Goal: Task Accomplishment & Management: Manage account settings

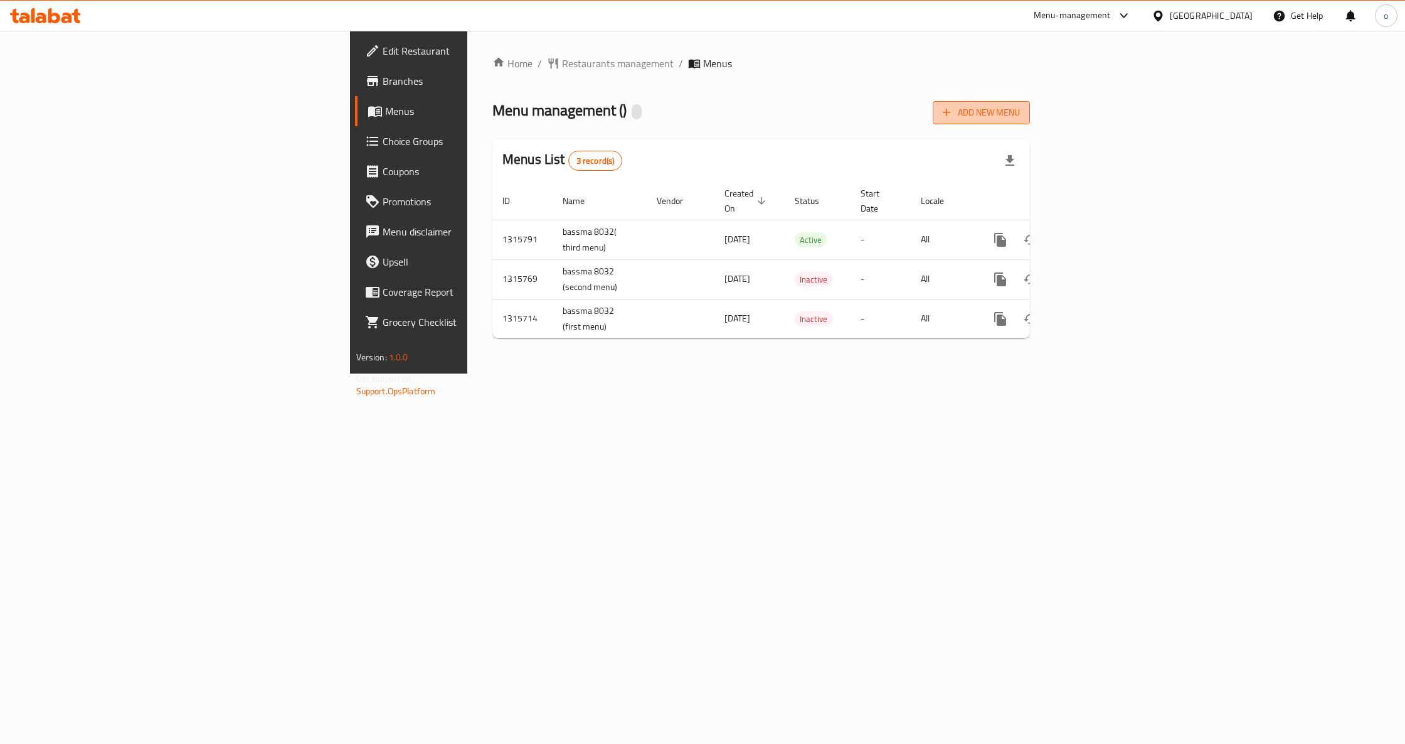
click at [1020, 114] on span "Add New Menu" at bounding box center [981, 113] width 77 height 16
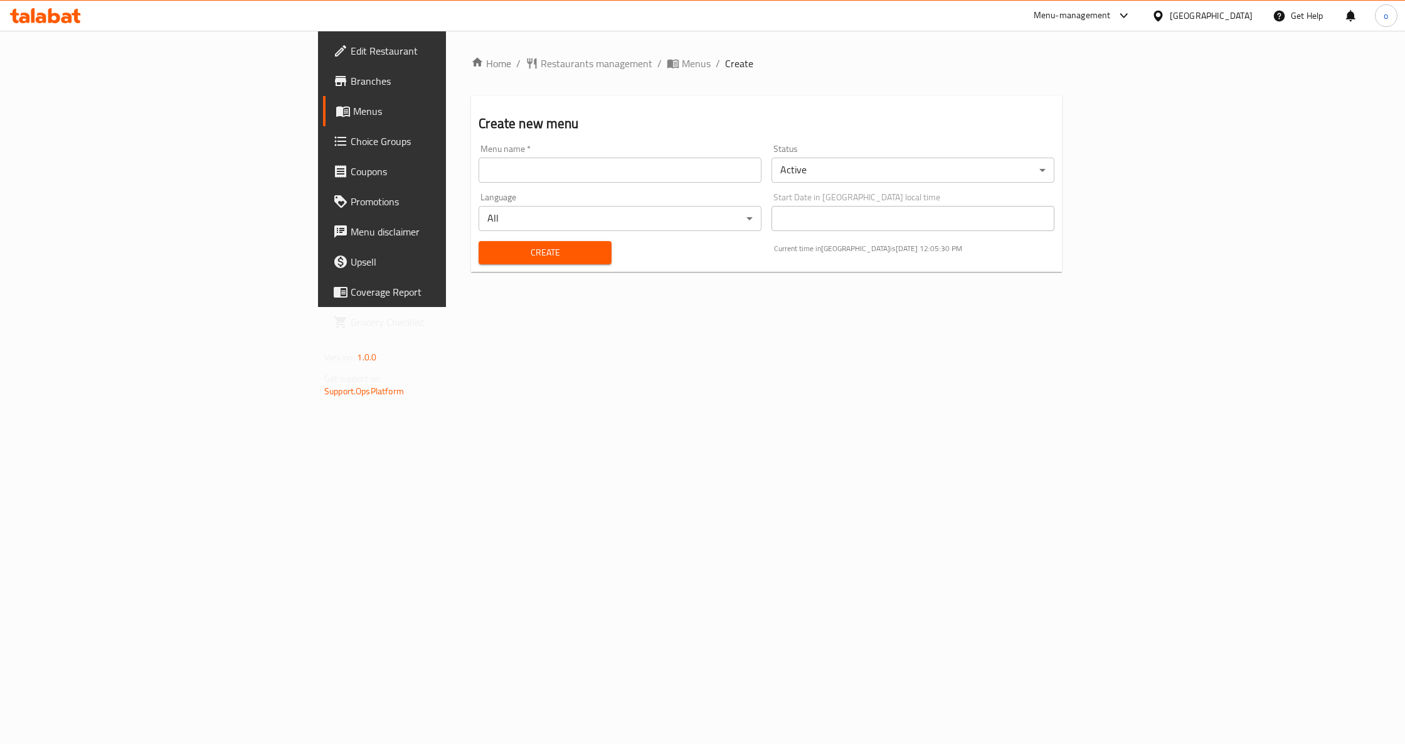
click at [605, 177] on input "text" at bounding box center [620, 169] width 283 height 25
type input "خ"
type input "[PERSON_NAME] said [DATE]"
click at [497, 245] on span "Create" at bounding box center [545, 253] width 112 height 16
click at [353, 112] on span "Menus" at bounding box center [447, 111] width 189 height 15
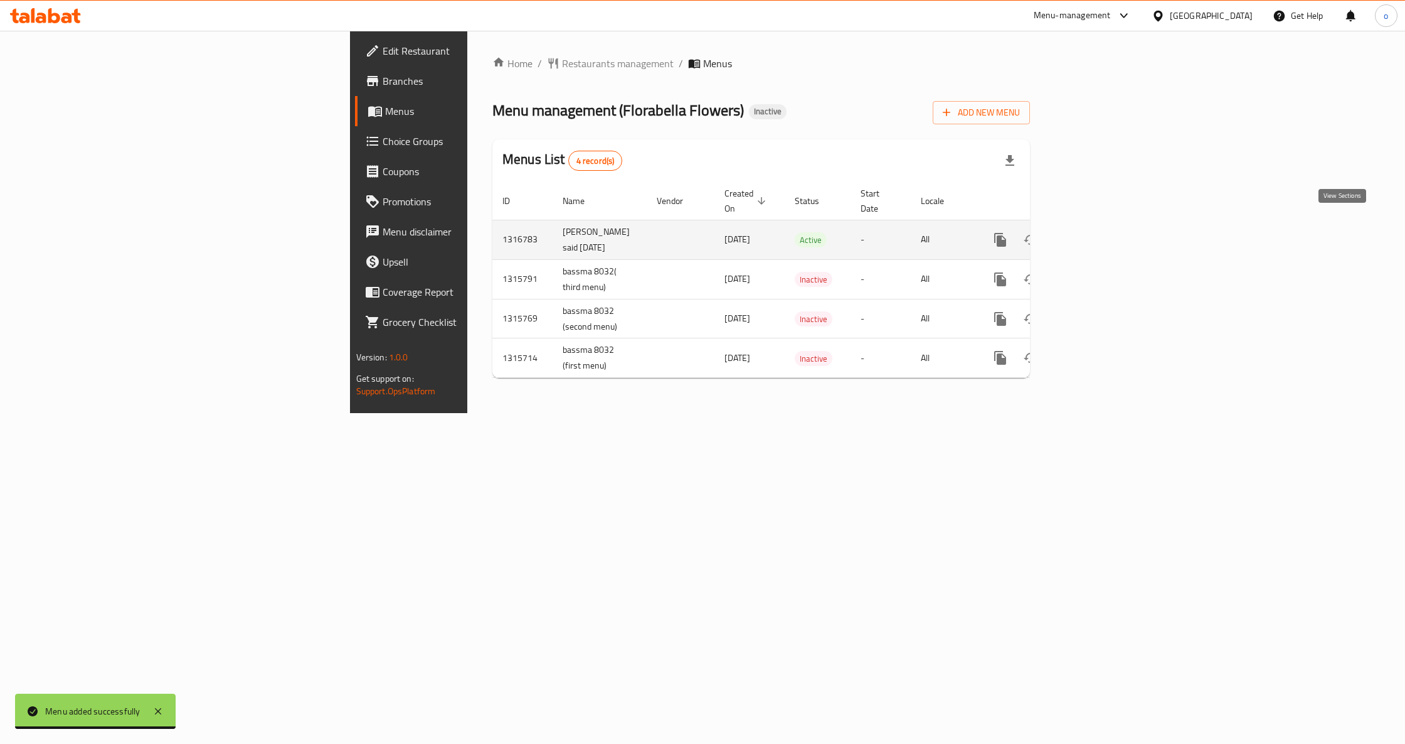
click at [1099, 232] on icon "enhanced table" at bounding box center [1091, 239] width 15 height 15
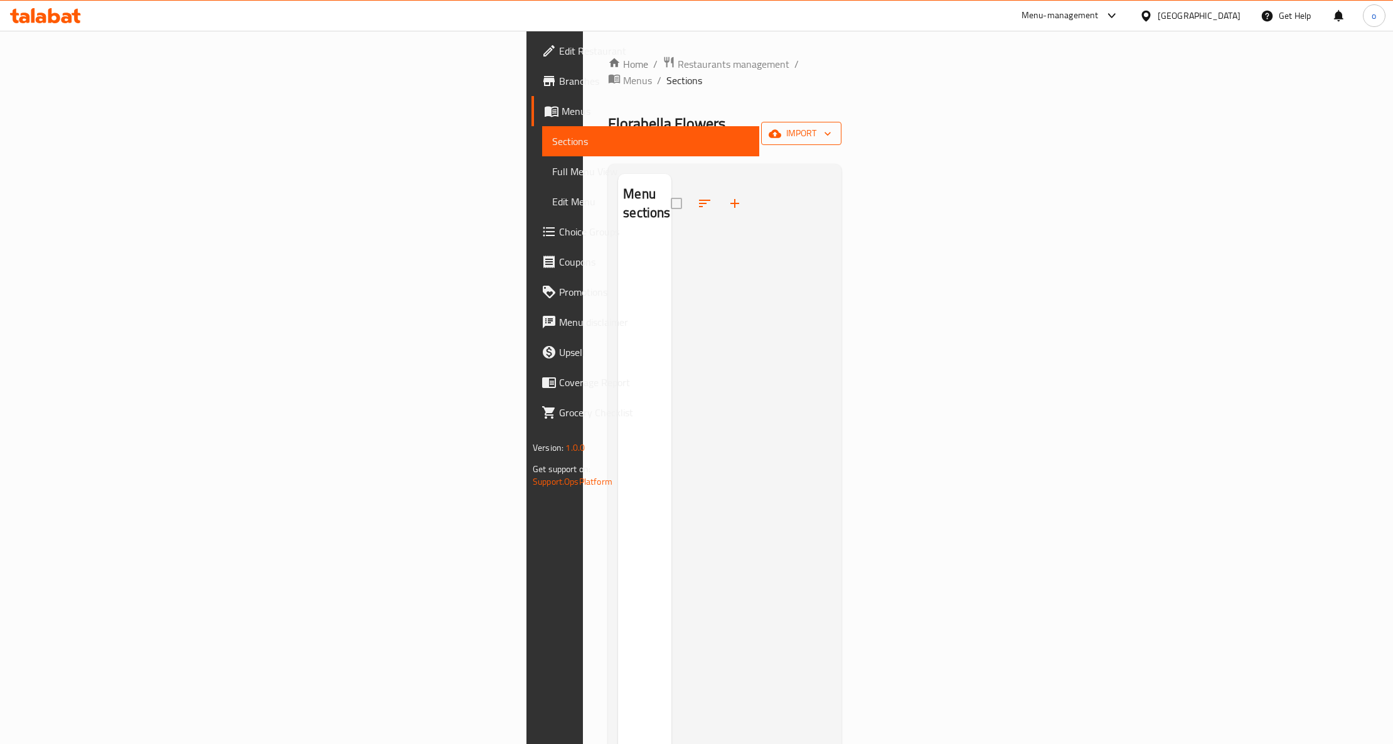
click at [831, 125] on span "import" at bounding box center [801, 133] width 60 height 16
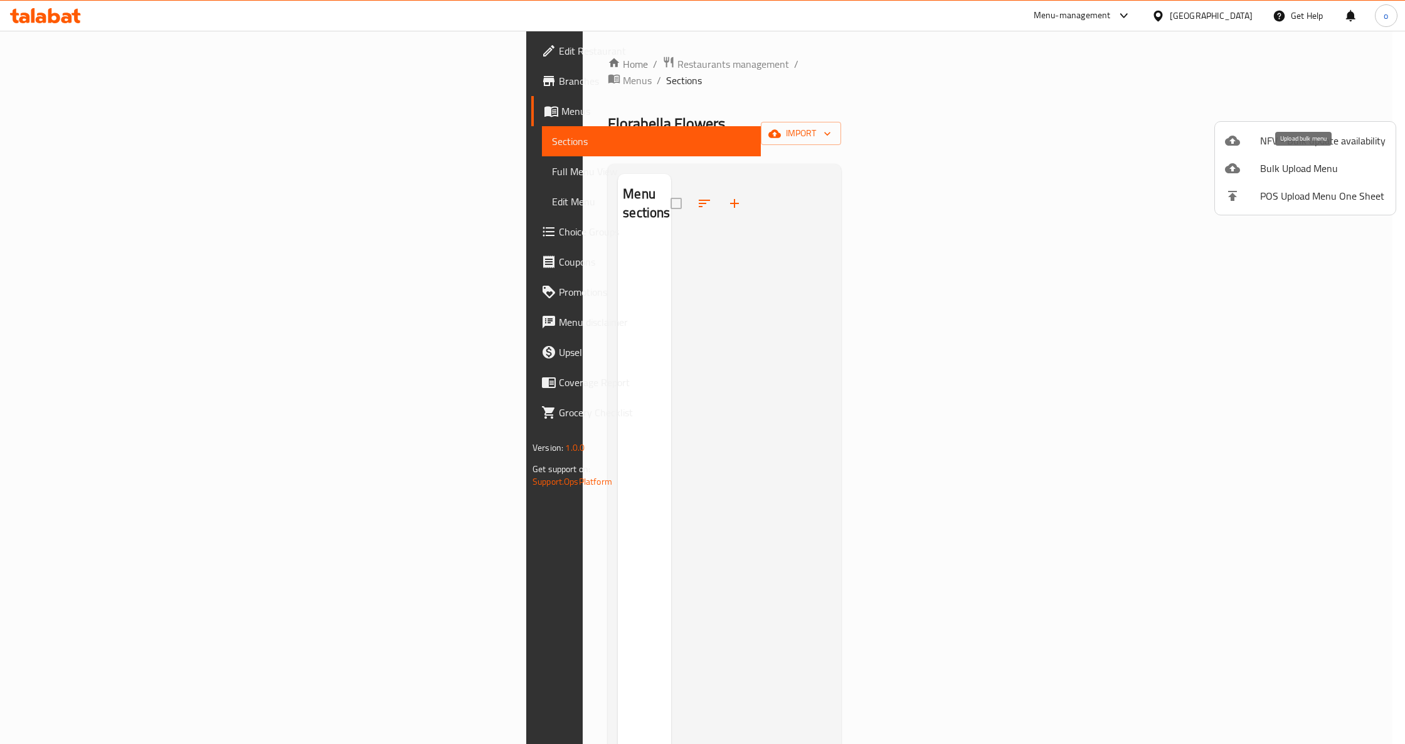
click at [1338, 163] on span "Bulk Upload Menu" at bounding box center [1323, 168] width 125 height 15
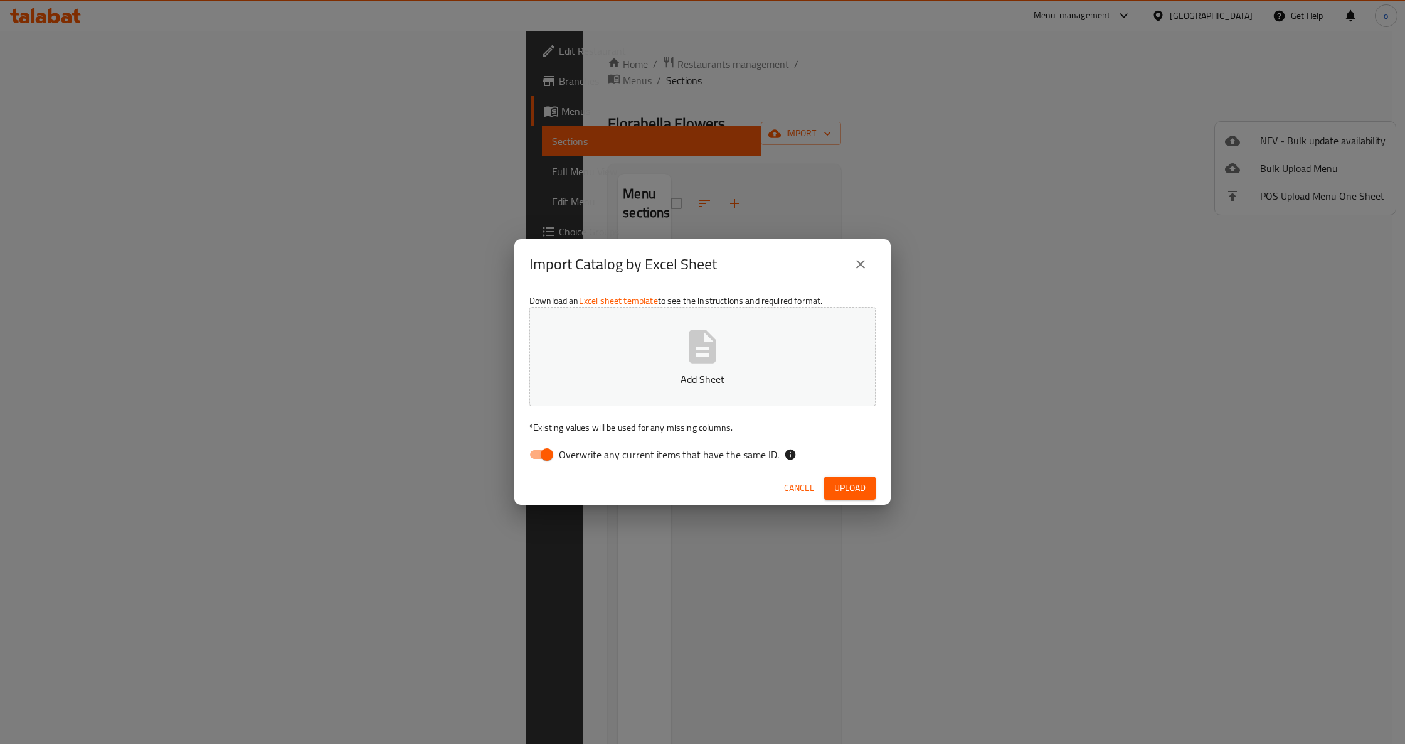
click at [545, 460] on input "Overwrite any current items that have the same ID." at bounding box center [547, 454] width 72 height 24
checkbox input "false"
click at [846, 491] on span "Upload" at bounding box center [849, 488] width 31 height 16
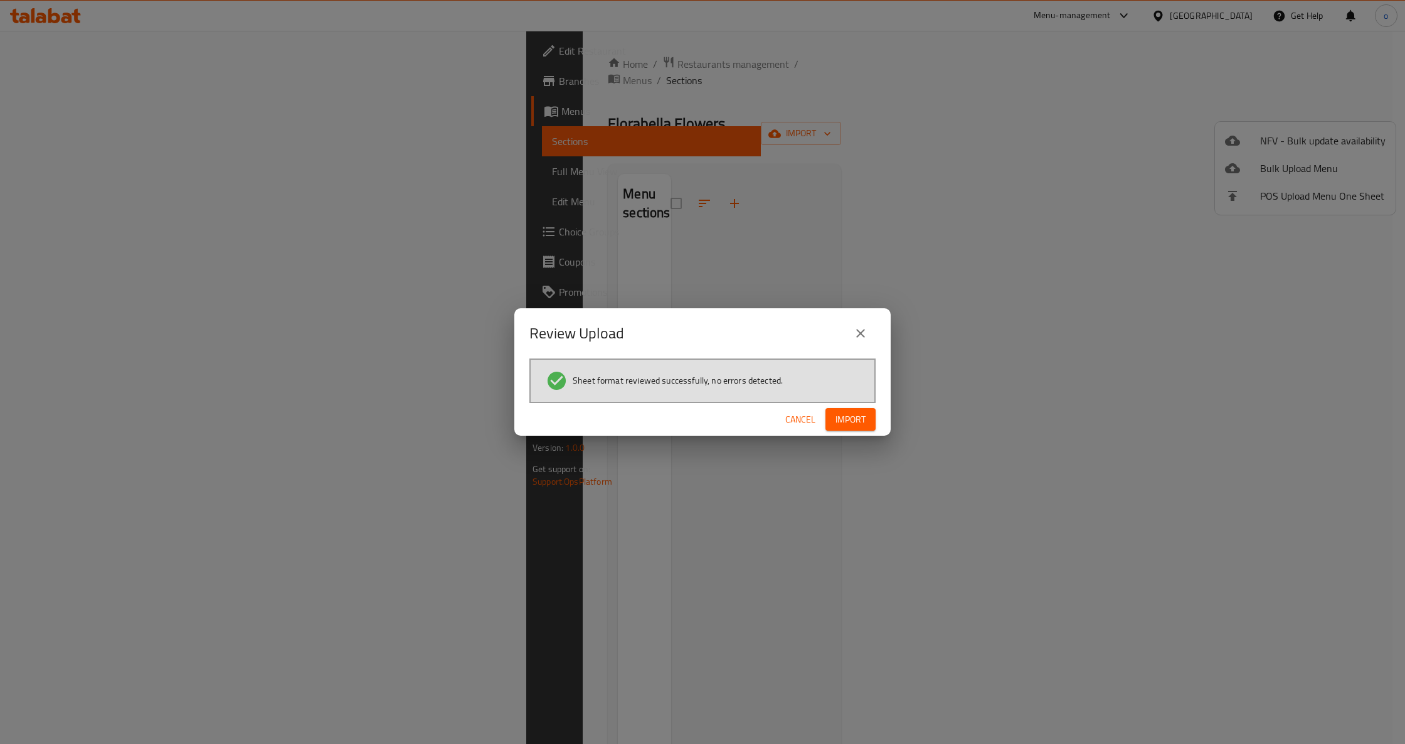
click at [836, 415] on span "Import" at bounding box center [851, 420] width 30 height 16
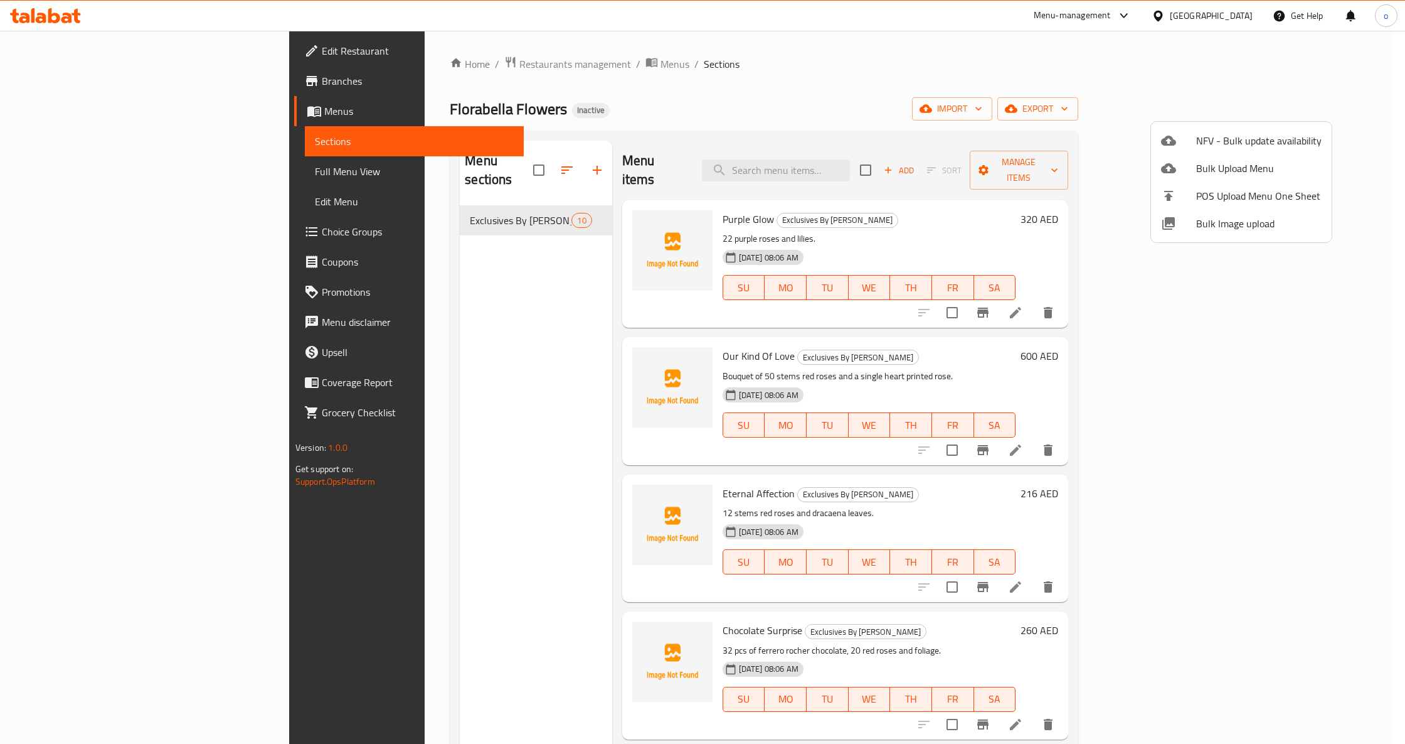
click at [73, 177] on div at bounding box center [702, 372] width 1405 height 744
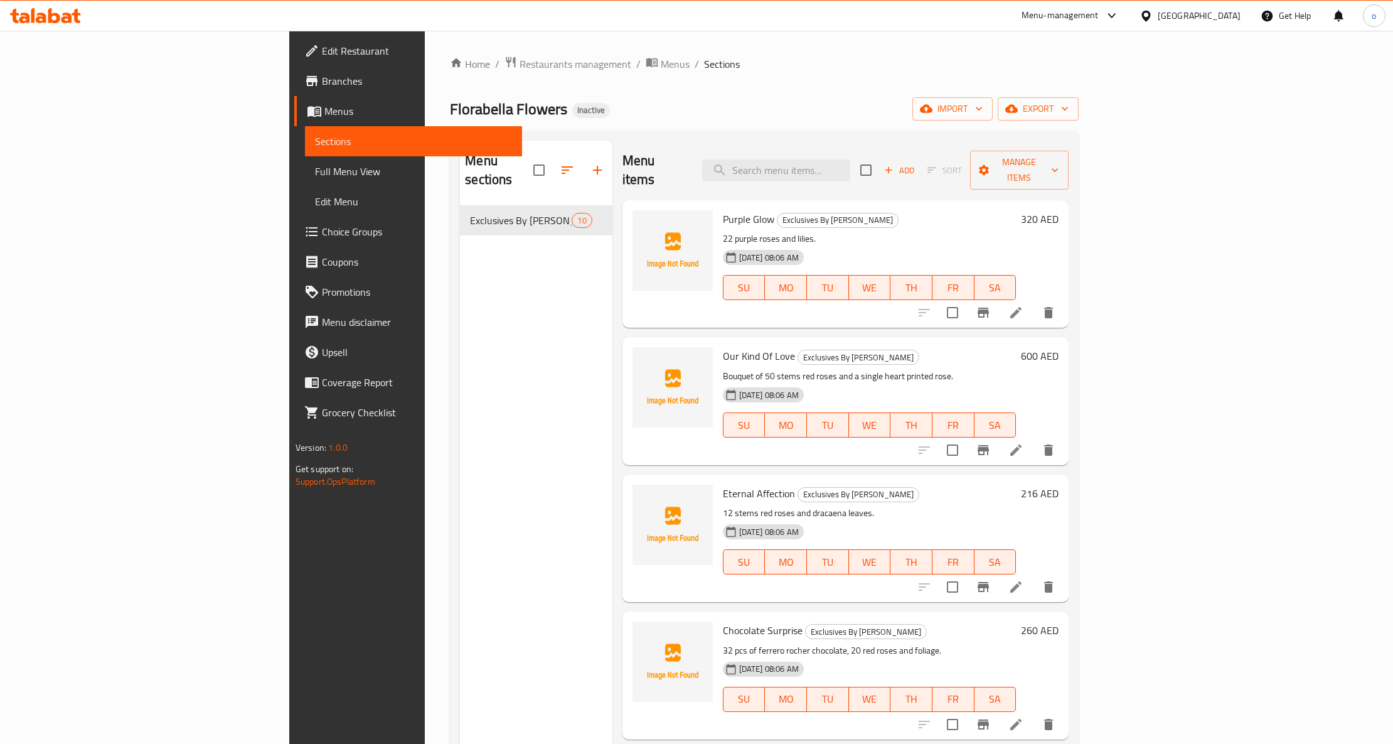
click at [315, 176] on span "Full Menu View" at bounding box center [413, 171] width 197 height 15
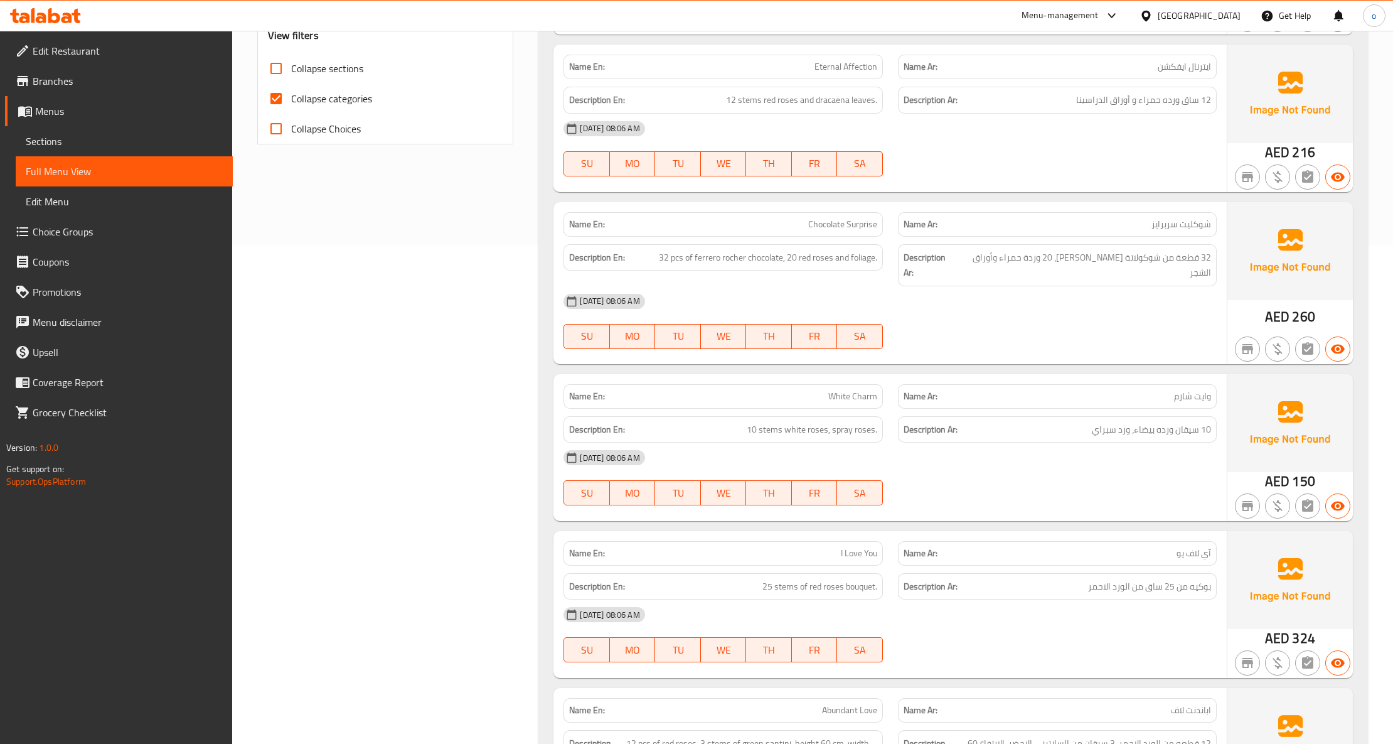
scroll to position [502, 0]
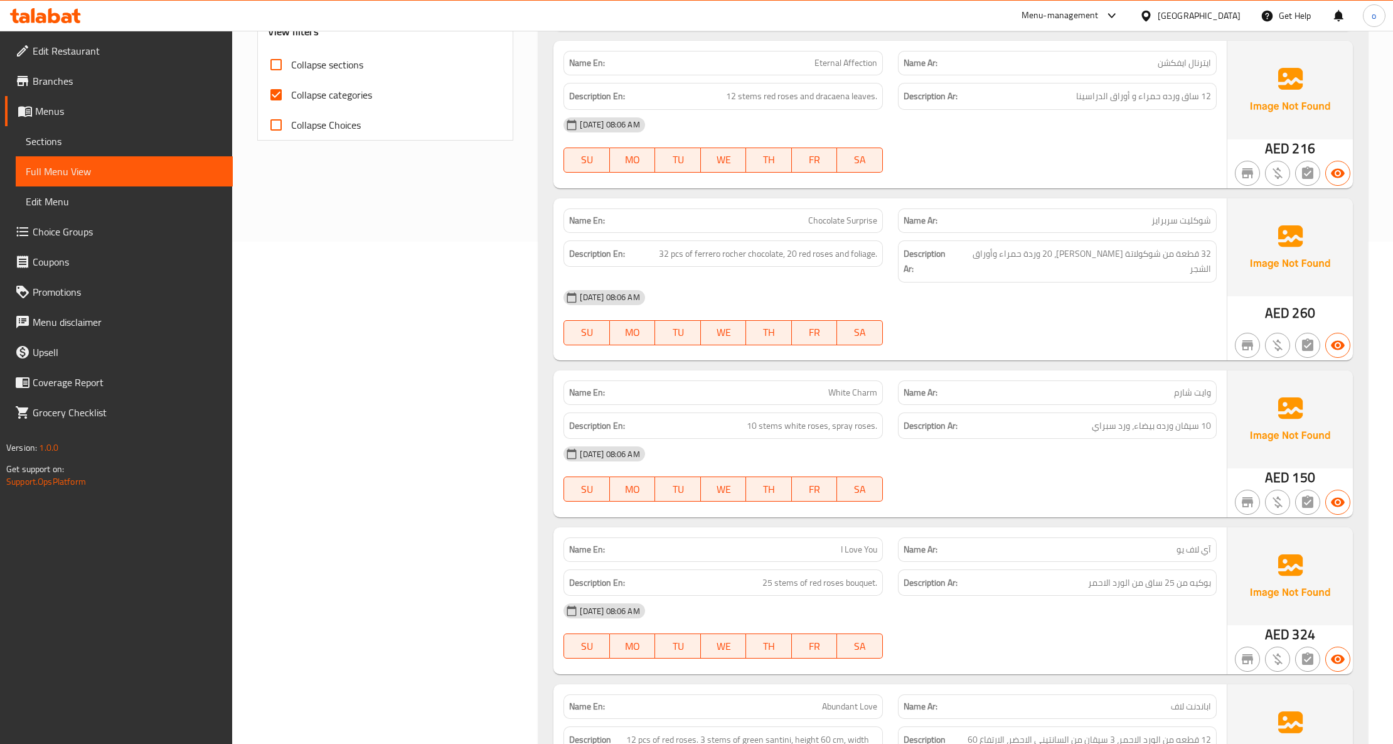
click at [51, 128] on link "Sections" at bounding box center [124, 141] width 217 height 30
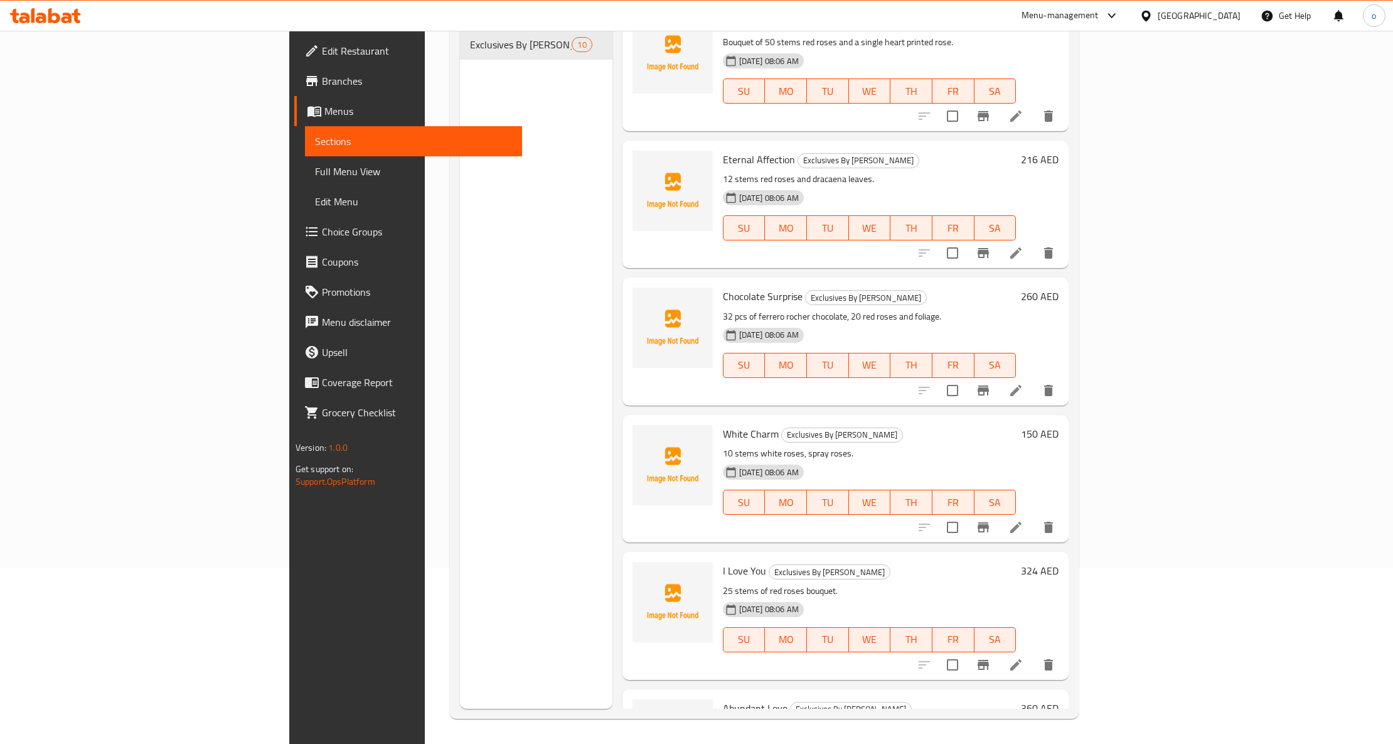
scroll to position [167, 0]
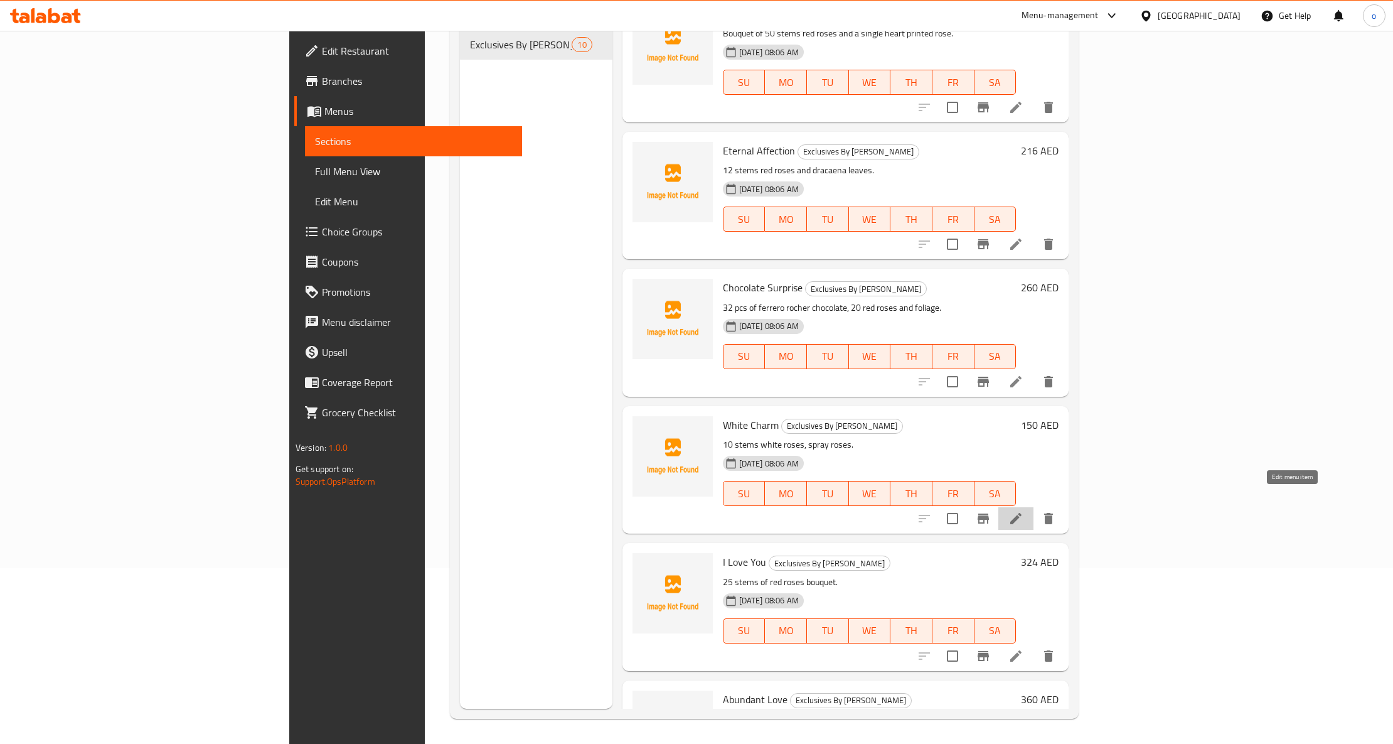
click at [1021, 513] on icon at bounding box center [1015, 518] width 11 height 11
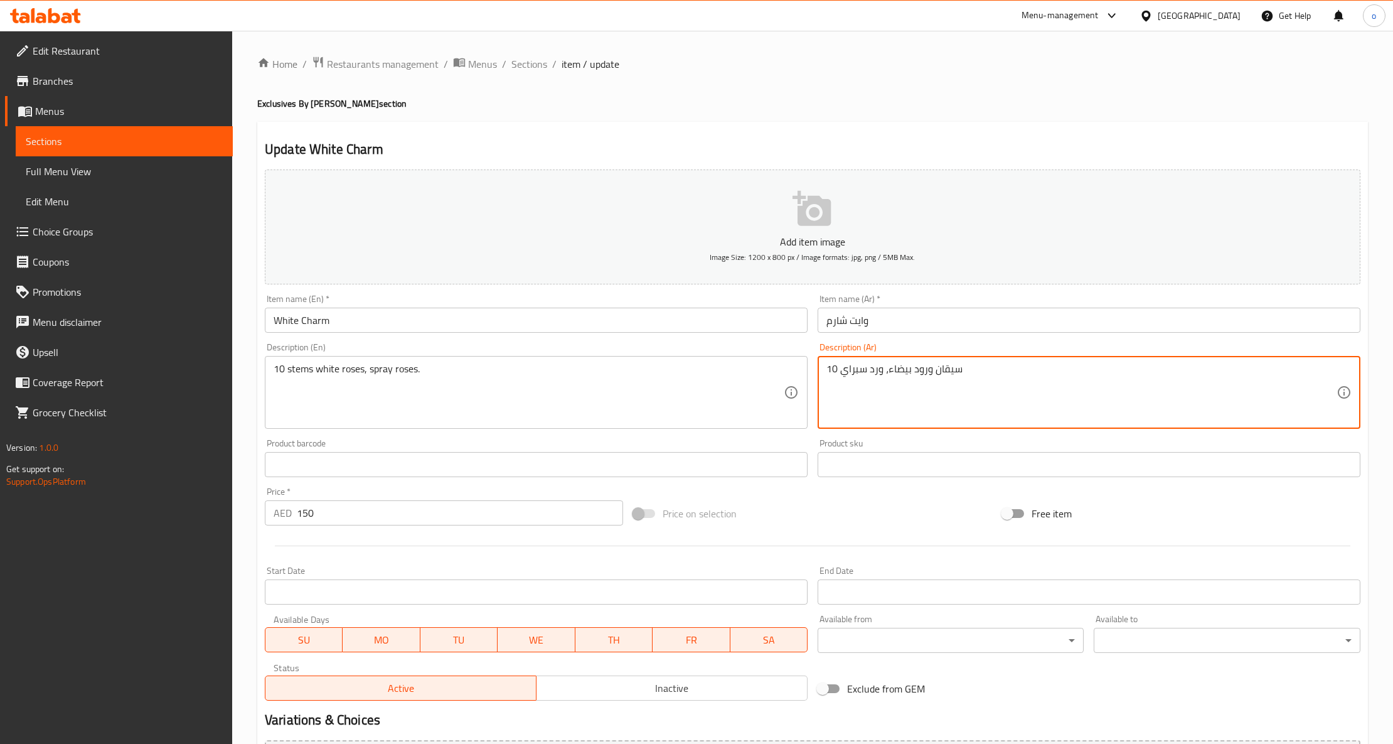
click at [875, 374] on textarea "10 سيقان ورود بيضاء، ورد سبراي" at bounding box center [1081, 393] width 510 height 60
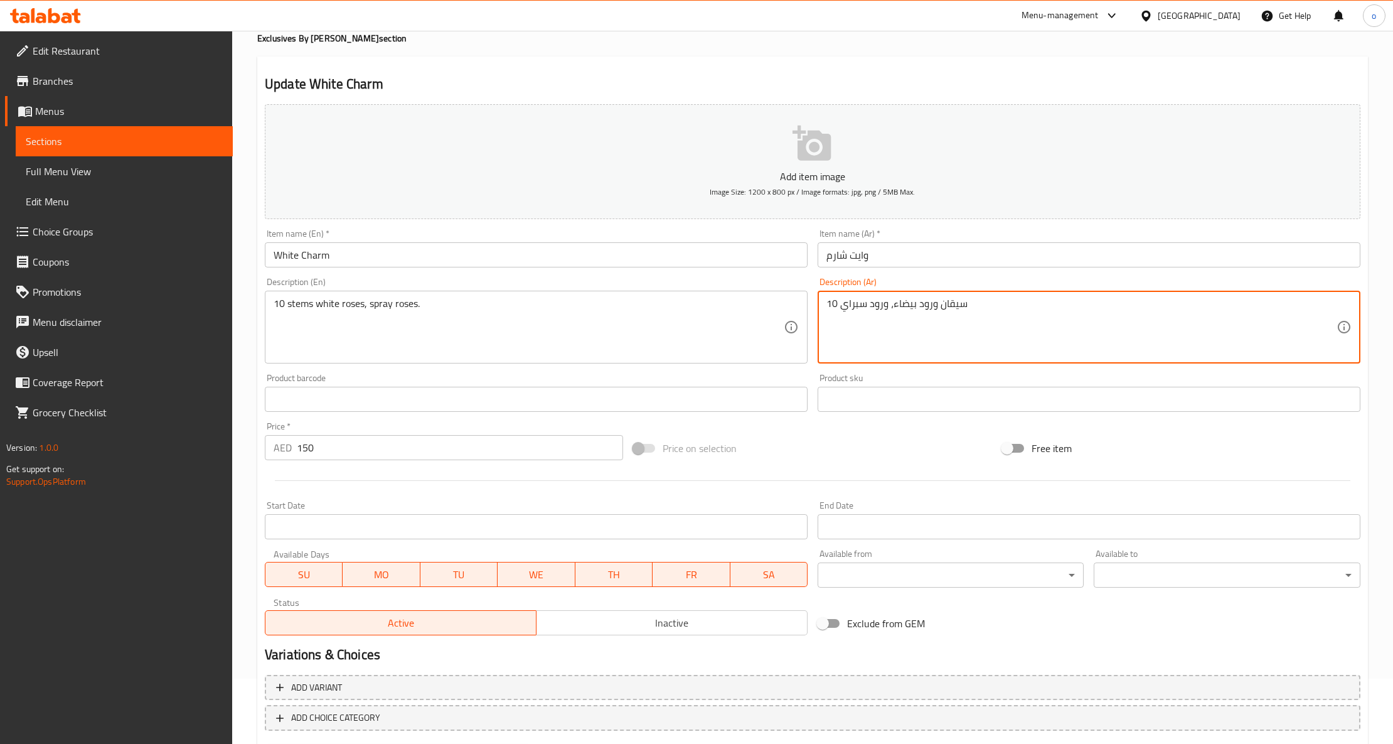
scroll to position [132, 0]
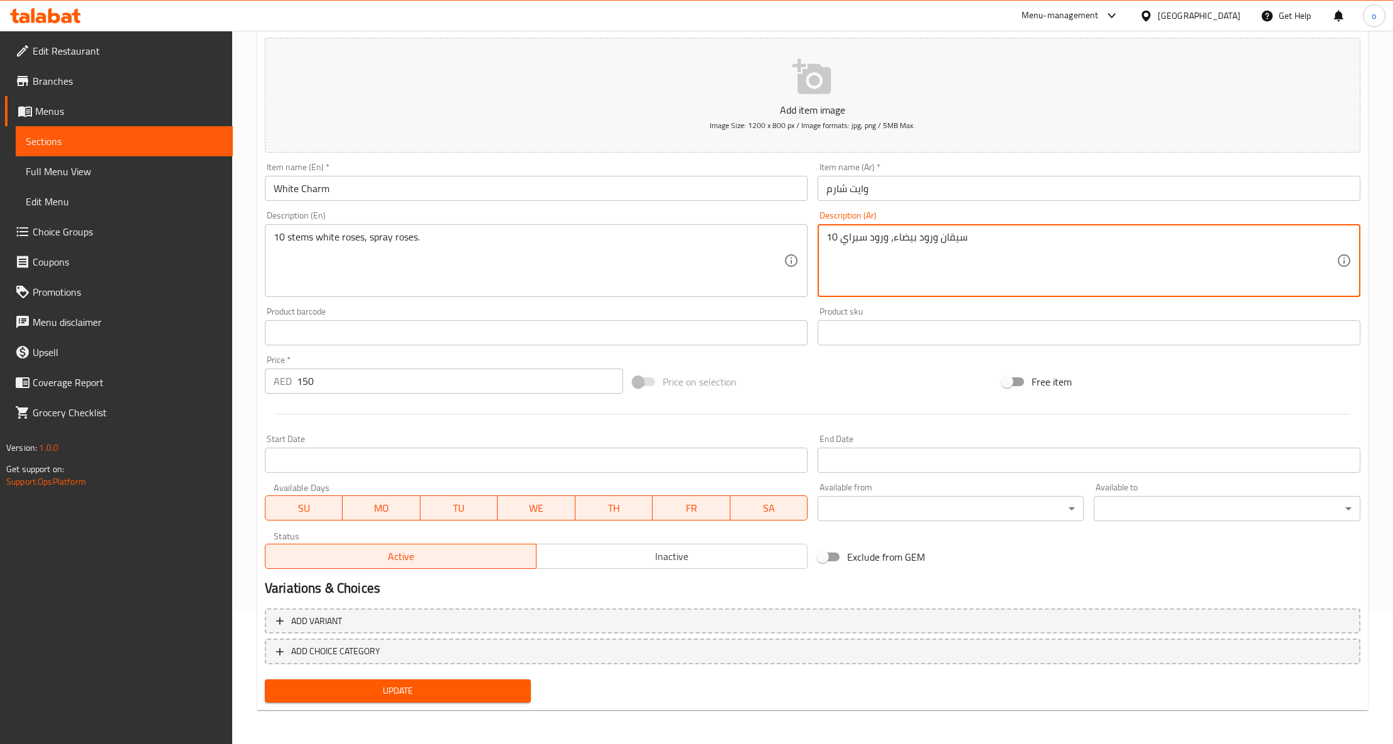
type textarea "10 سيقان ورود بيضاء، ورود سبراي"
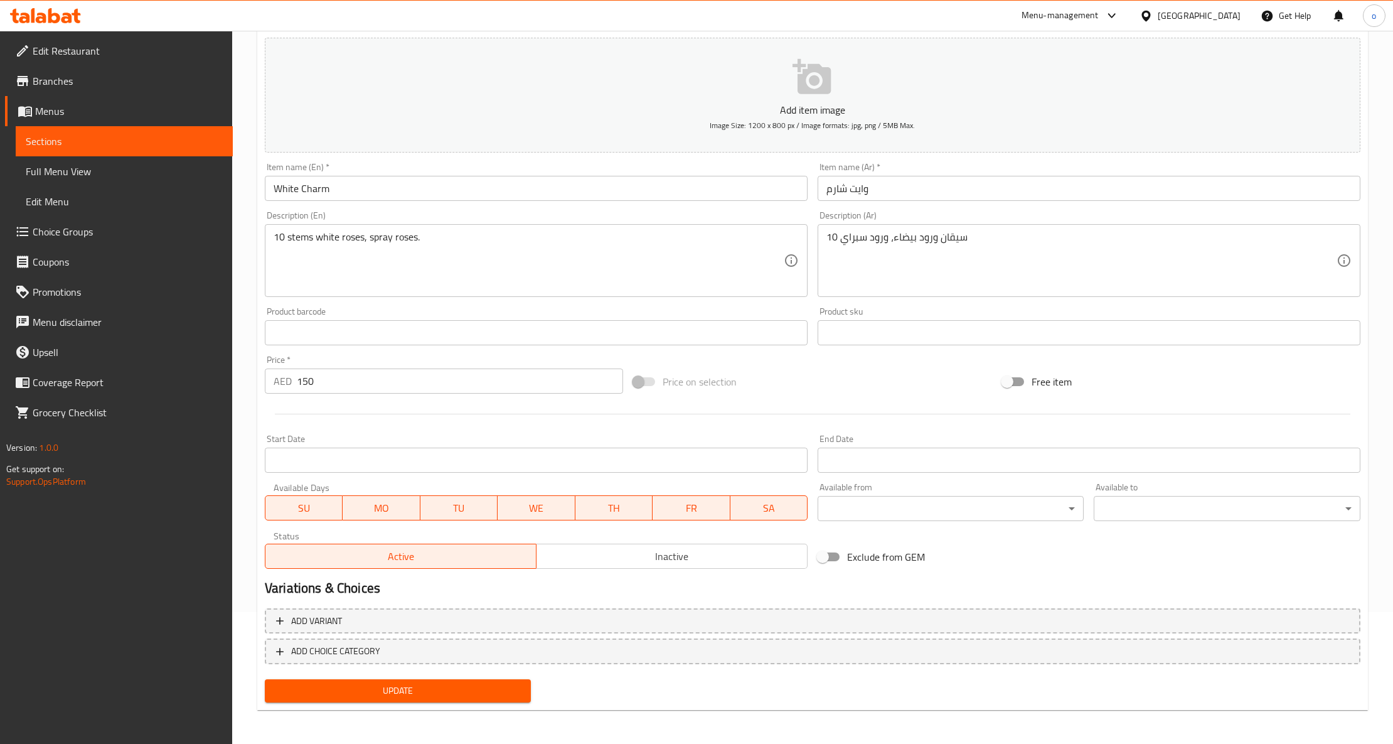
click at [496, 706] on div "Update" at bounding box center [398, 690] width 276 height 33
click at [500, 691] on span "Update" at bounding box center [398, 691] width 246 height 16
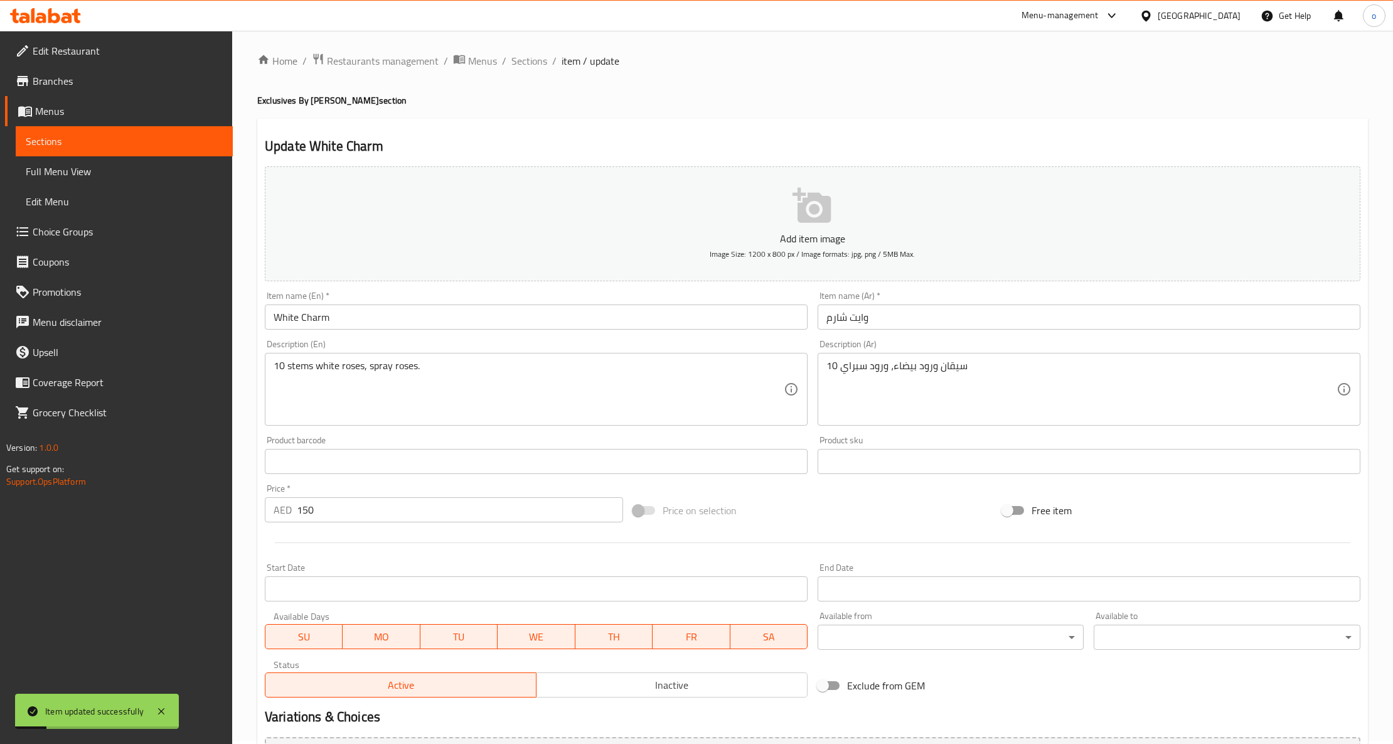
scroll to position [0, 0]
click at [132, 164] on span "Full Menu View" at bounding box center [124, 171] width 197 height 15
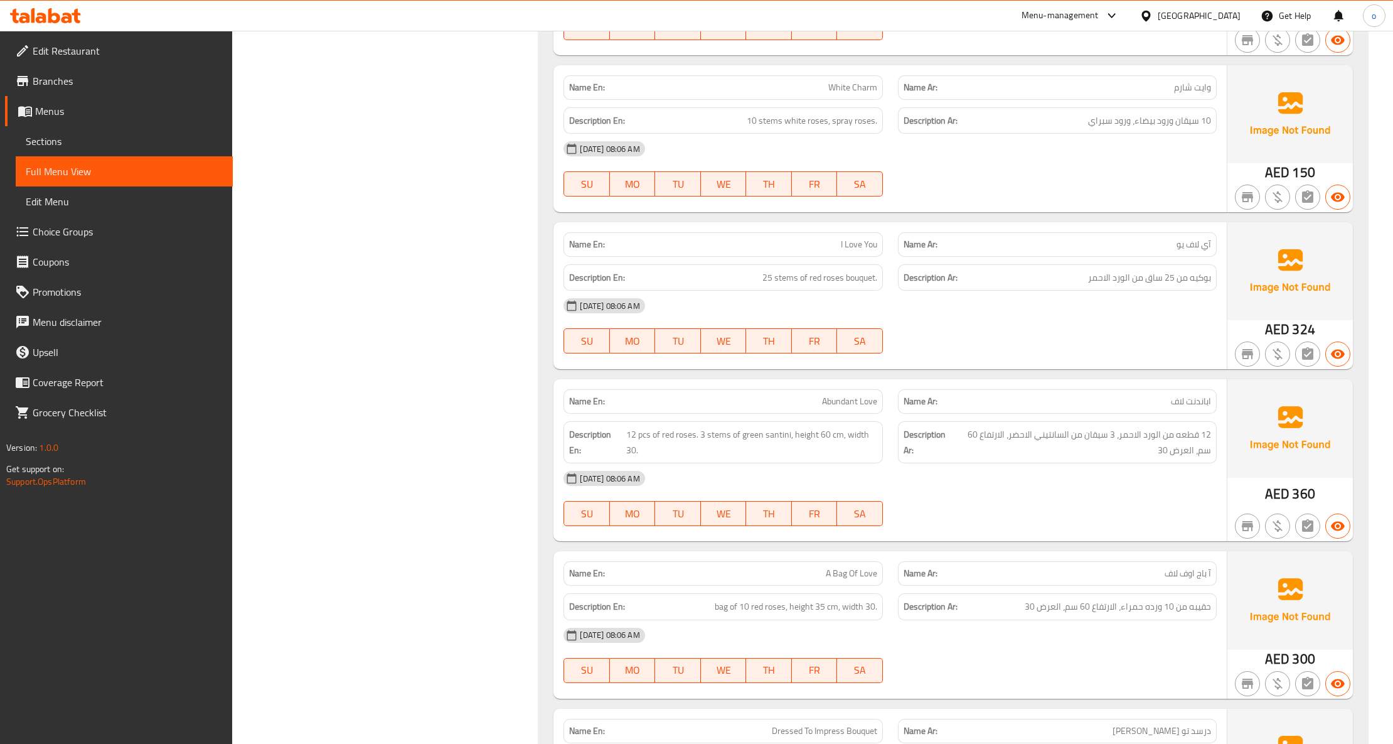
scroll to position [836, 0]
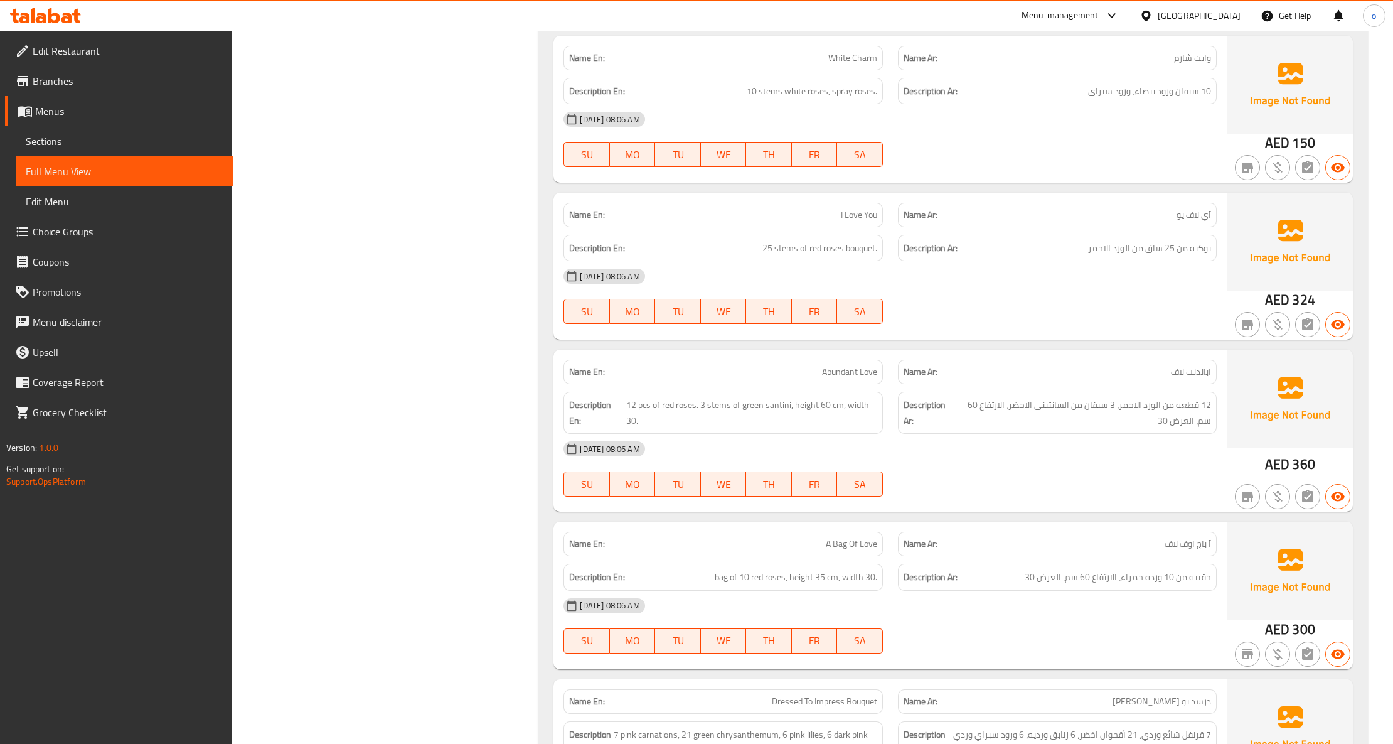
click at [111, 139] on span "Sections" at bounding box center [124, 141] width 197 height 15
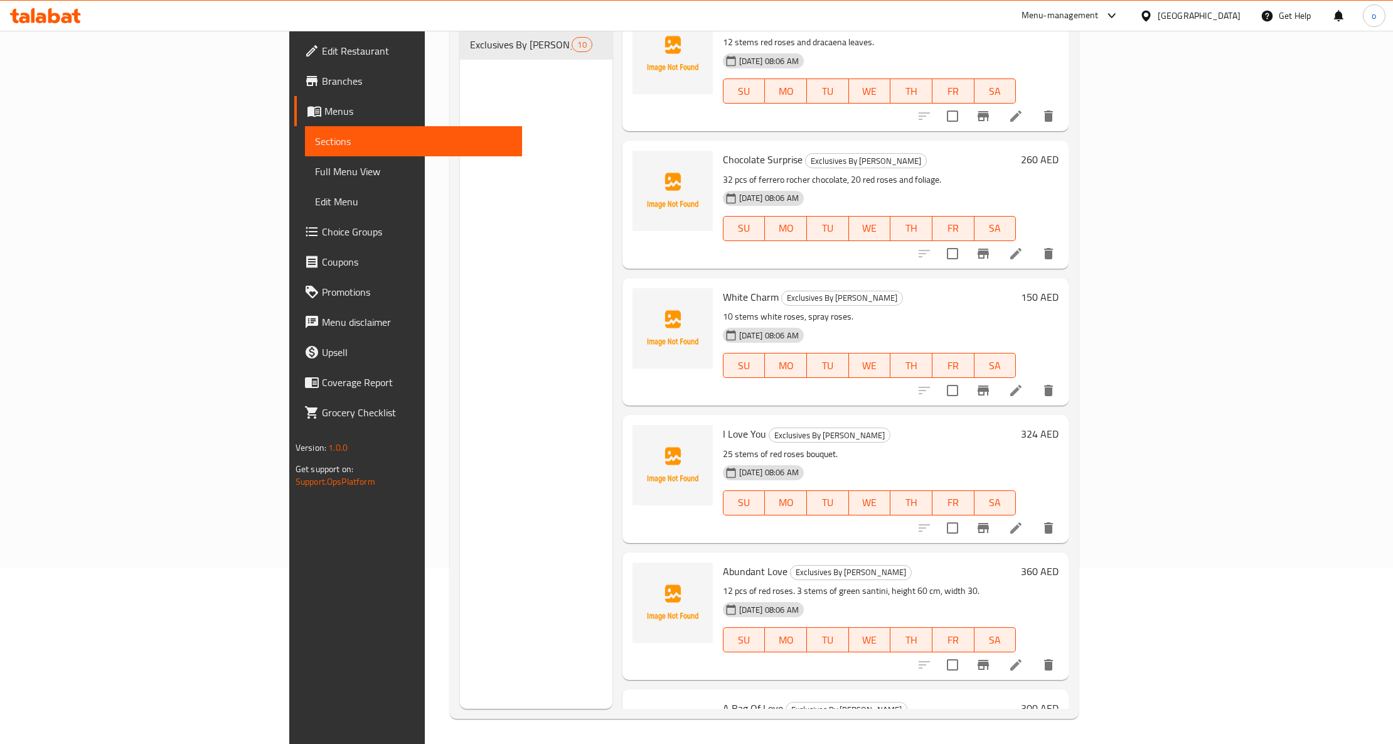
scroll to position [334, 0]
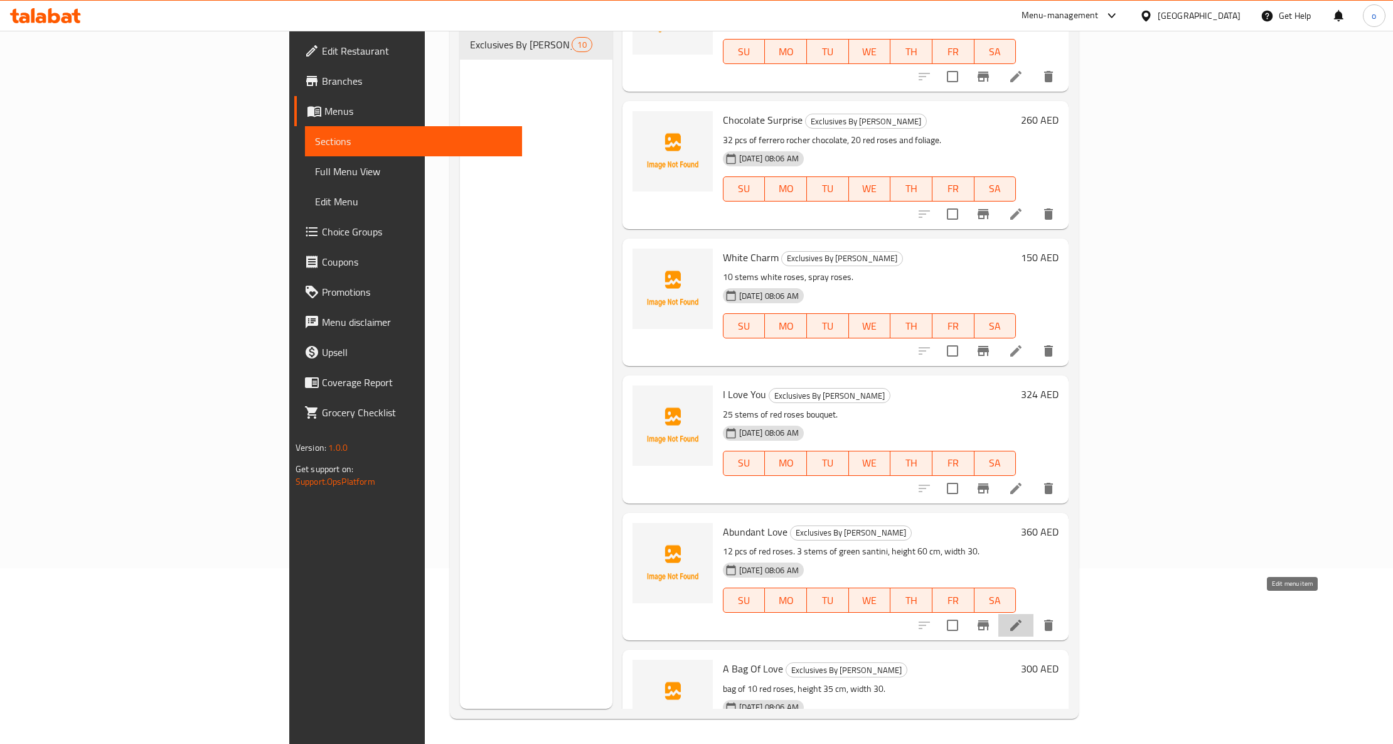
click at [1021, 619] on icon at bounding box center [1015, 624] width 11 height 11
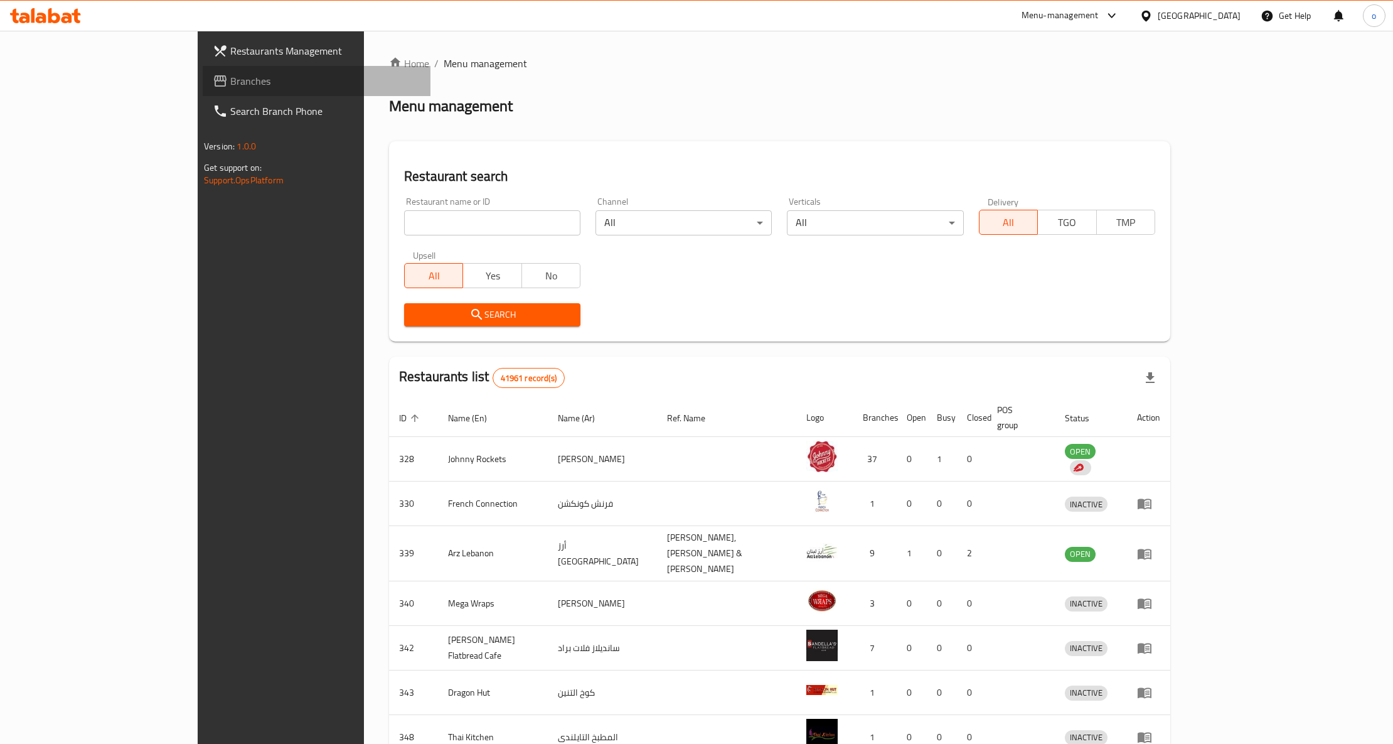
click at [203, 69] on link "Branches" at bounding box center [317, 81] width 228 height 30
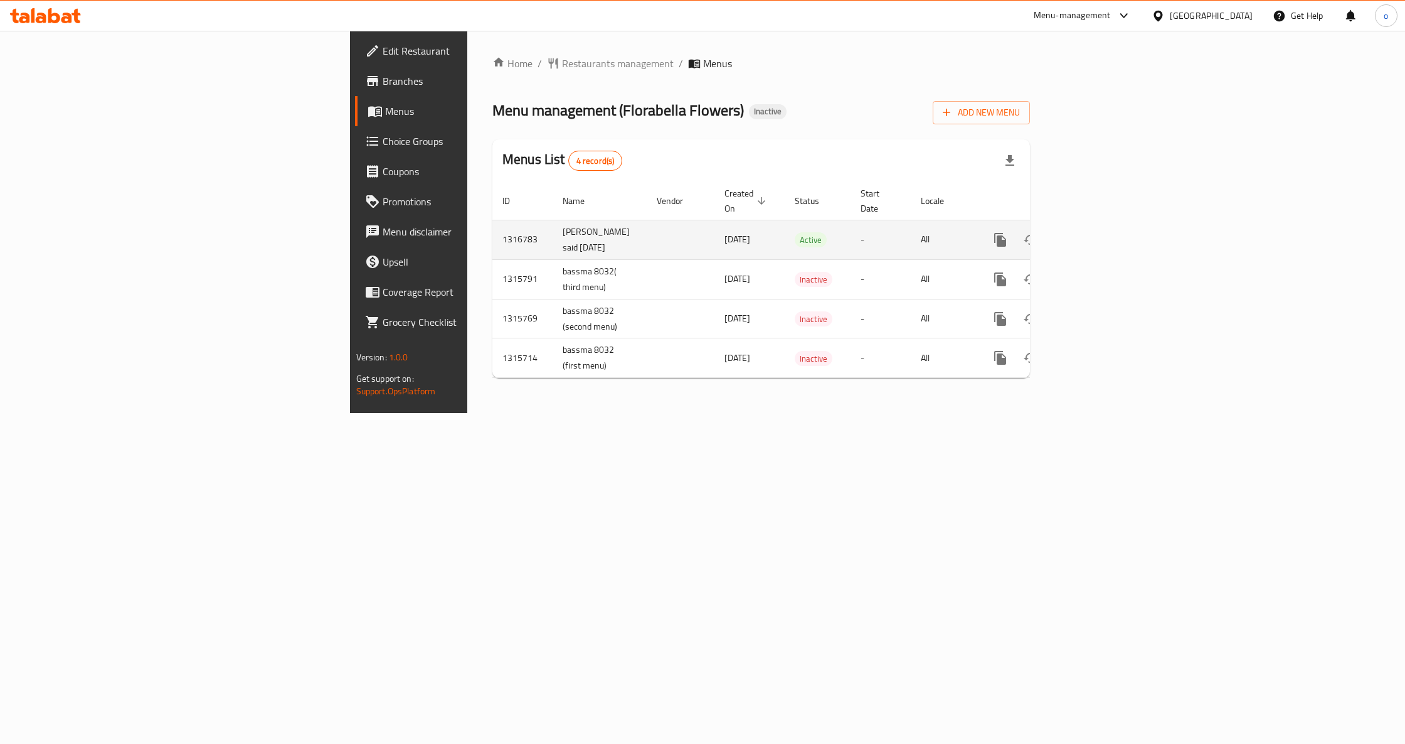
click at [1099, 232] on icon "enhanced table" at bounding box center [1091, 239] width 15 height 15
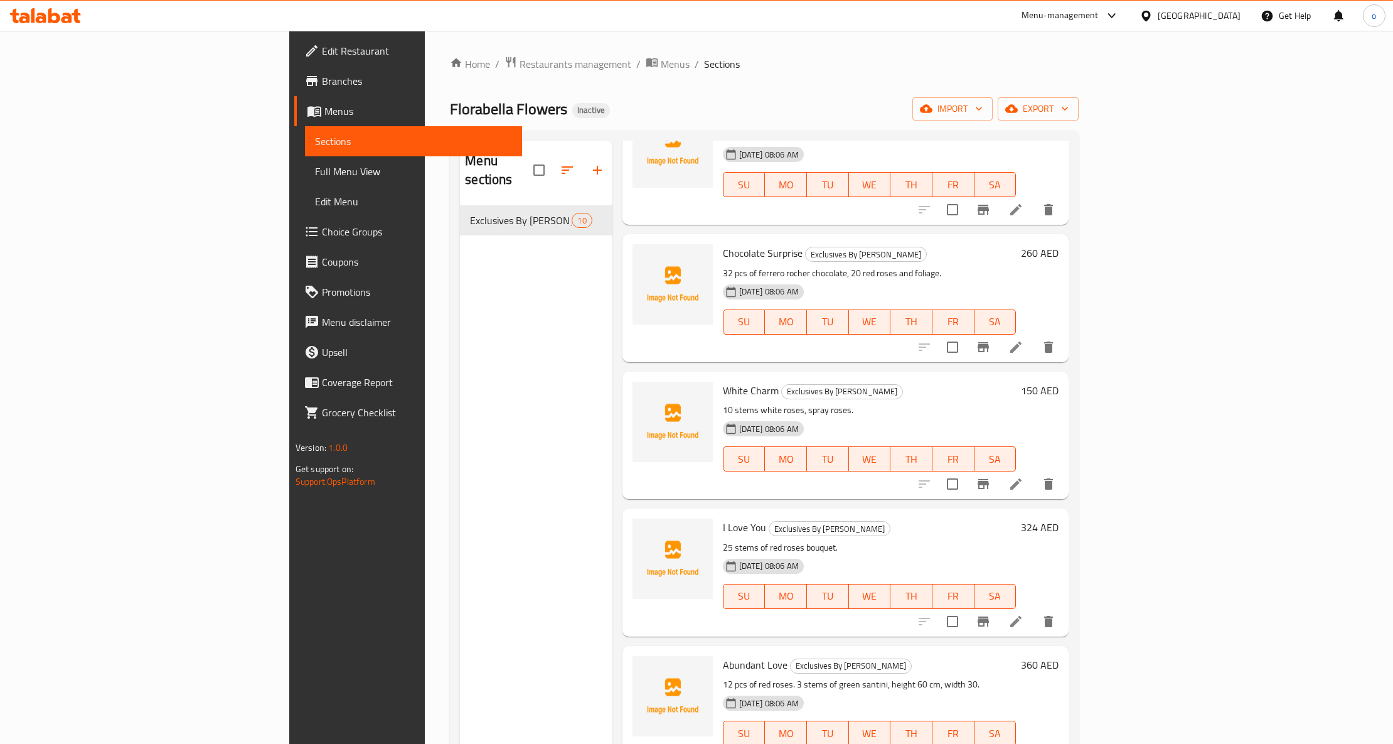
scroll to position [418, 0]
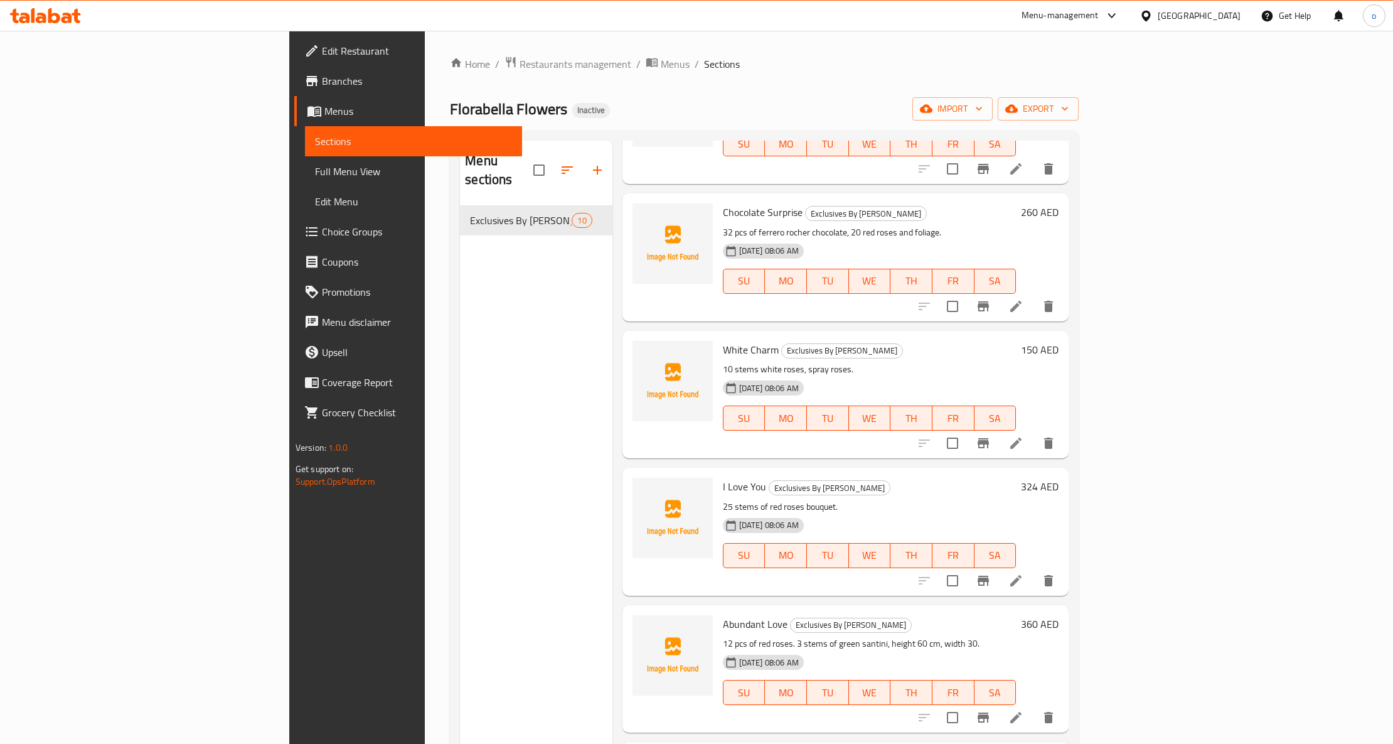
click at [315, 169] on span "Full Menu View" at bounding box center [413, 171] width 197 height 15
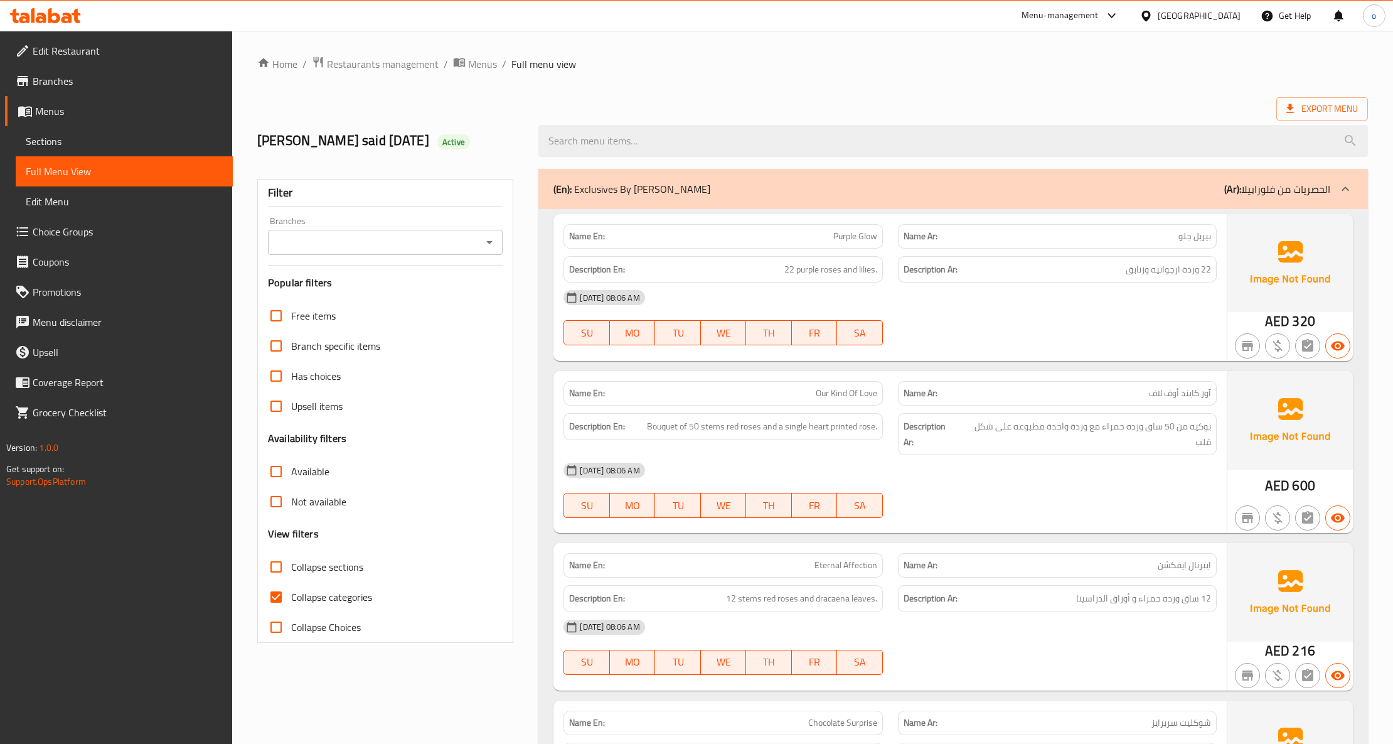
click at [118, 139] on span "Sections" at bounding box center [124, 141] width 197 height 15
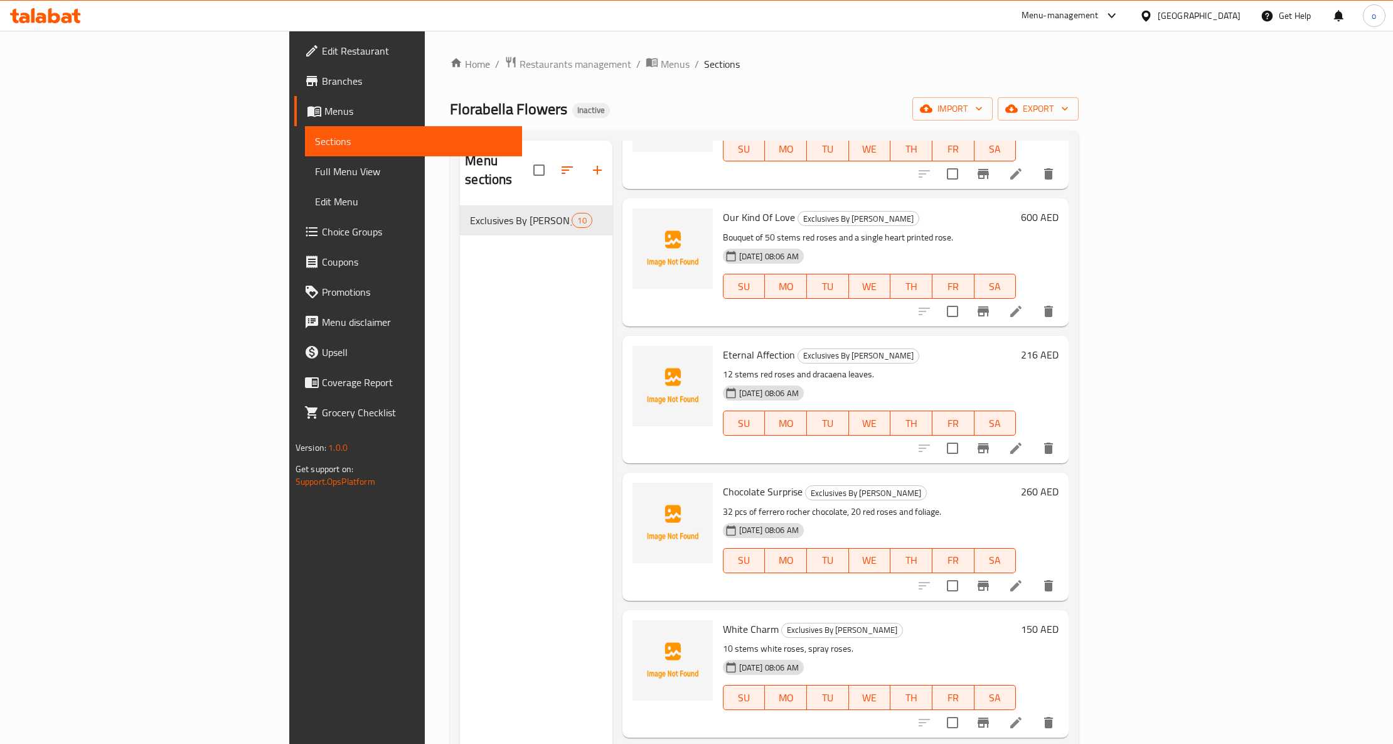
scroll to position [334, 0]
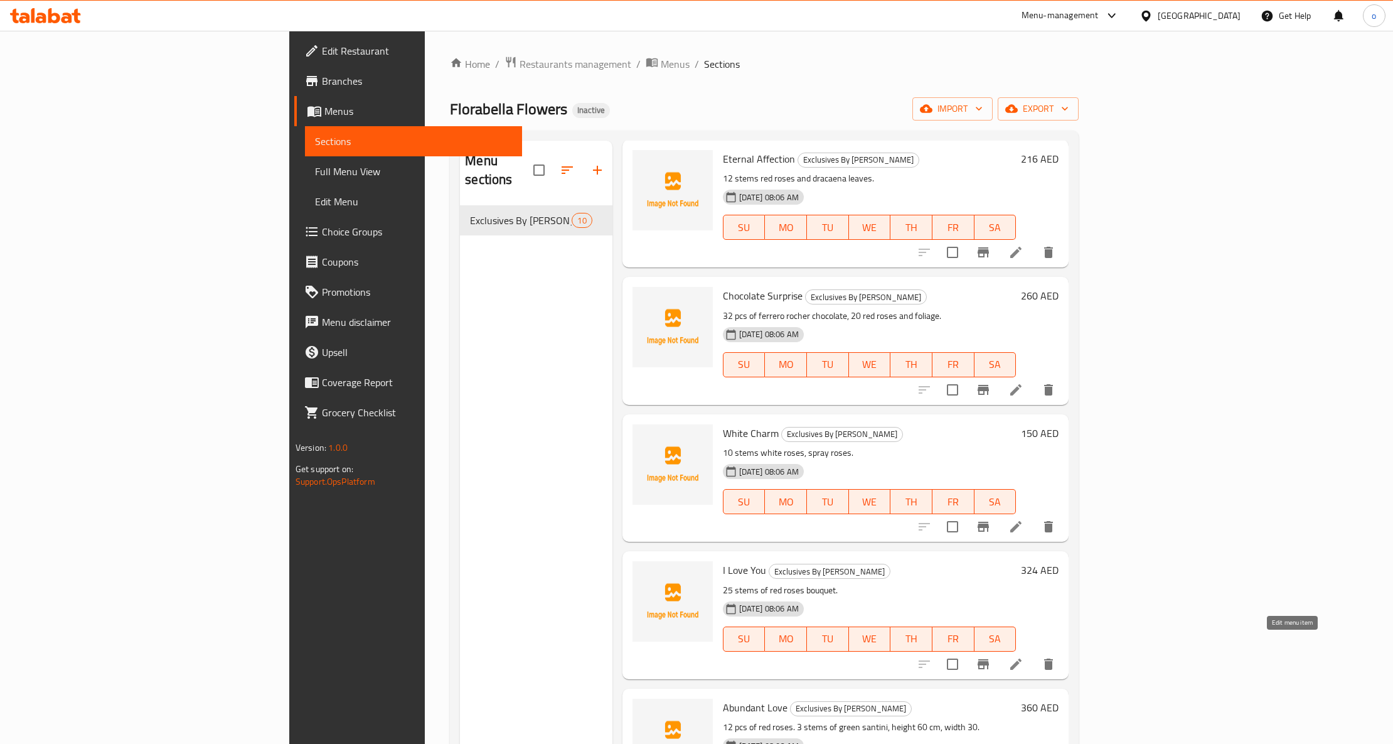
click at [1023, 656] on icon at bounding box center [1015, 663] width 15 height 15
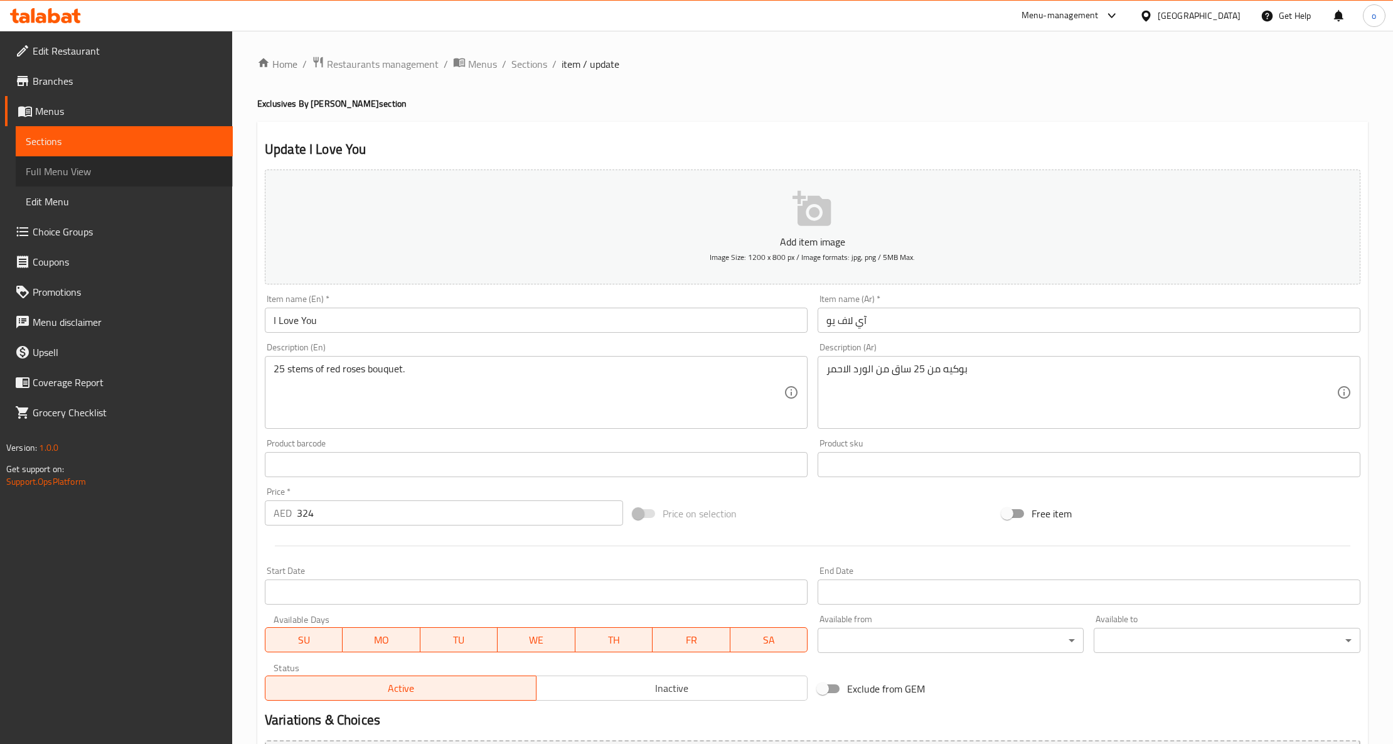
click at [86, 179] on span "Full Menu View" at bounding box center [124, 171] width 197 height 15
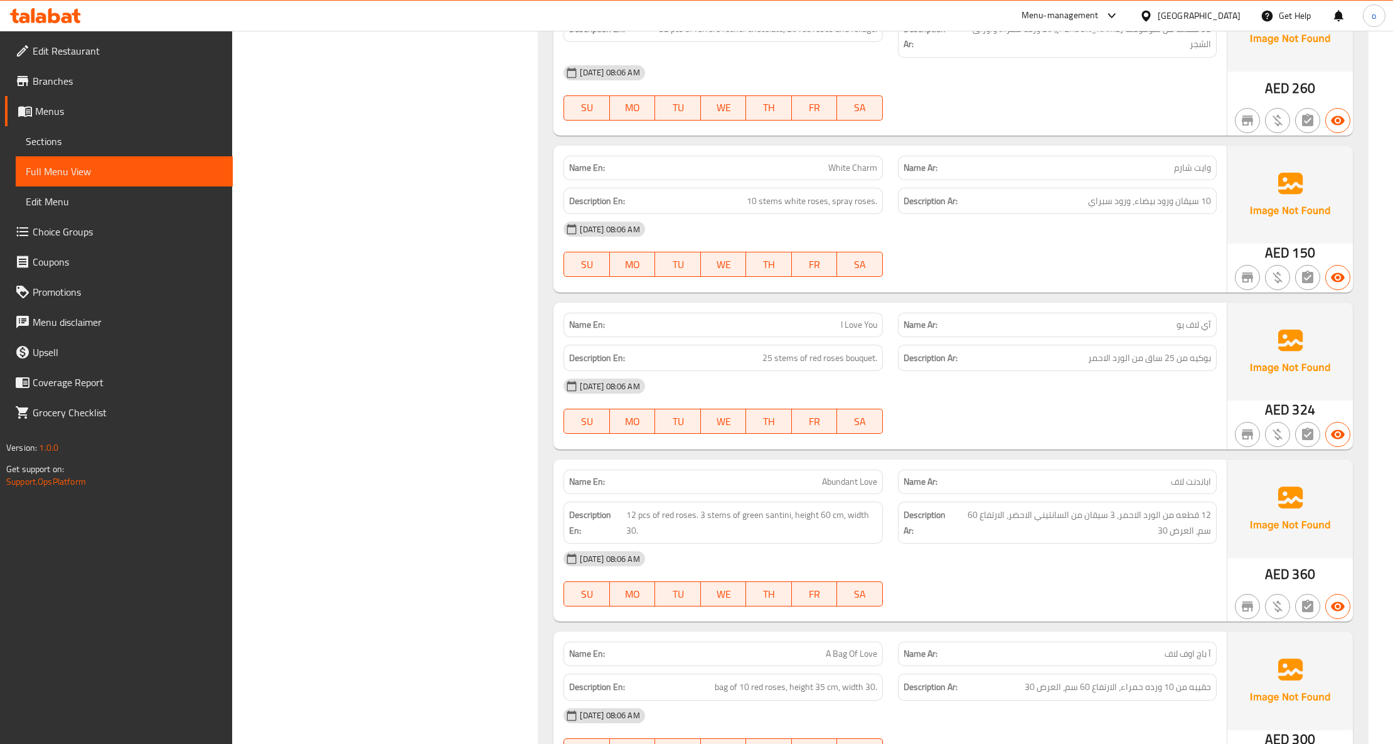
scroll to position [753, 0]
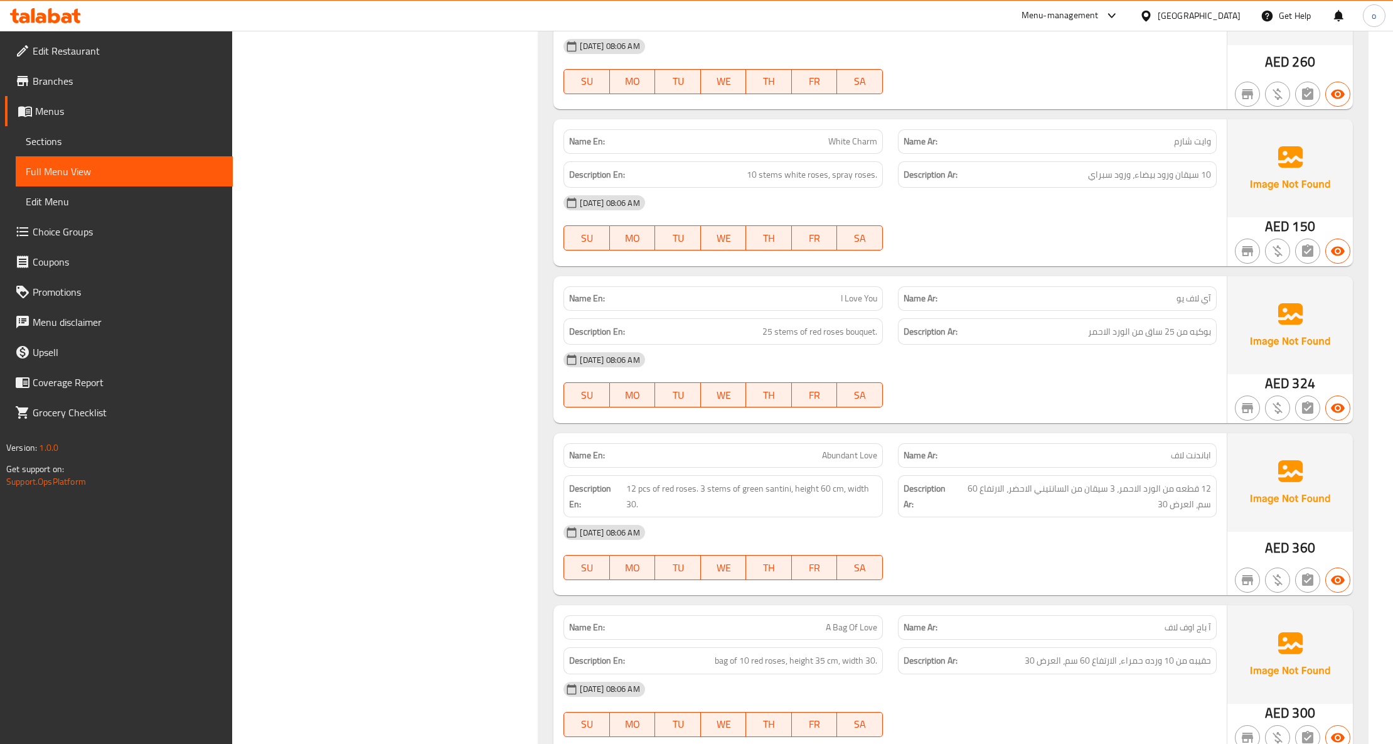
click at [104, 147] on span "Sections" at bounding box center [124, 141] width 197 height 15
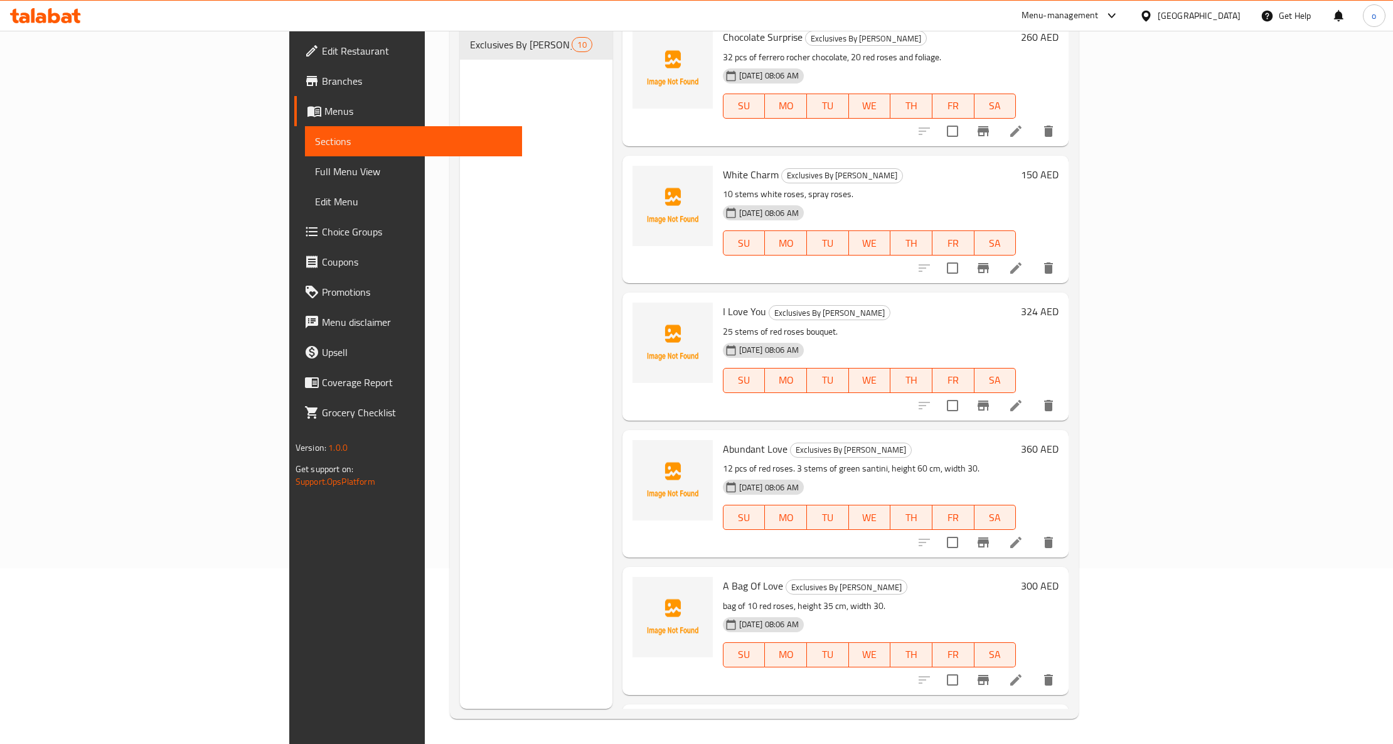
scroll to position [418, 0]
click at [1023, 671] on icon at bounding box center [1015, 678] width 15 height 15
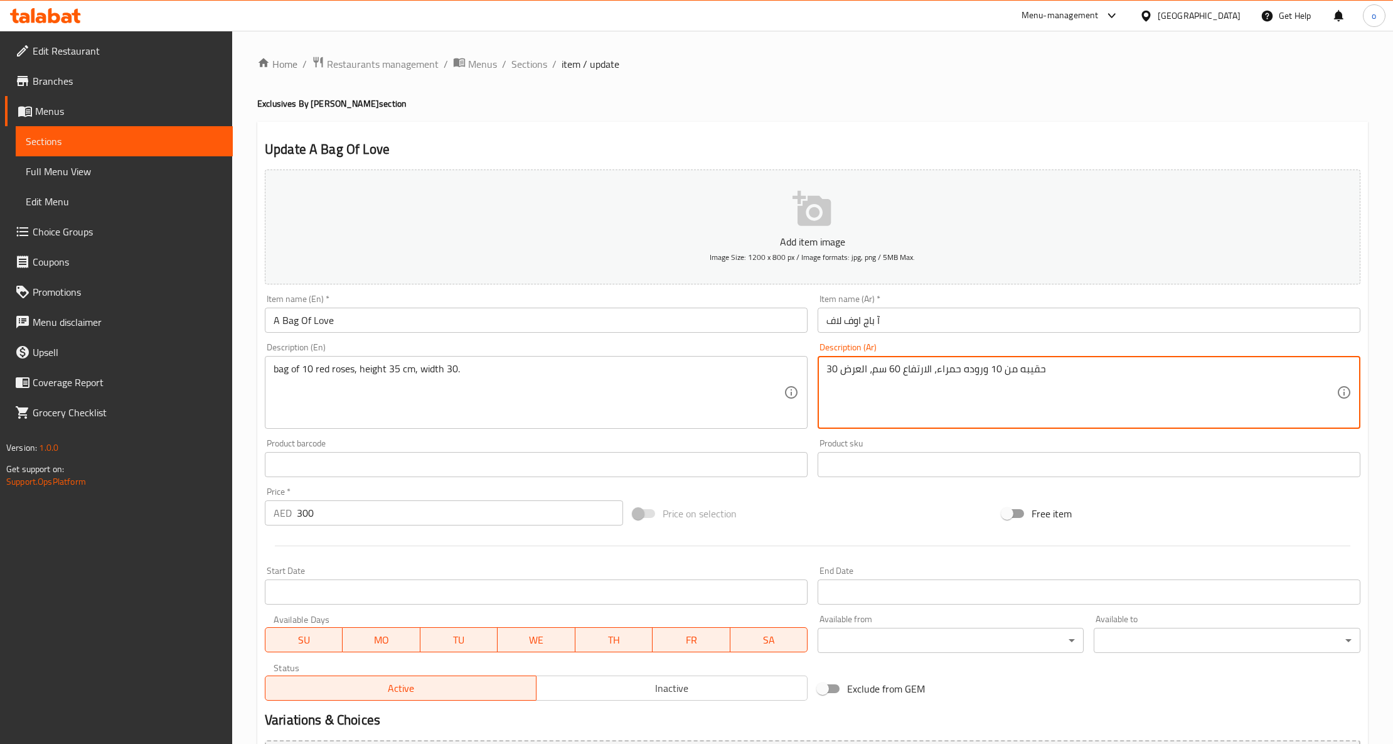
click at [960, 377] on textarea "حقيبه من 10 وروده حمراء، الارتفاع 60 سم، العرض 30" at bounding box center [1081, 393] width 510 height 60
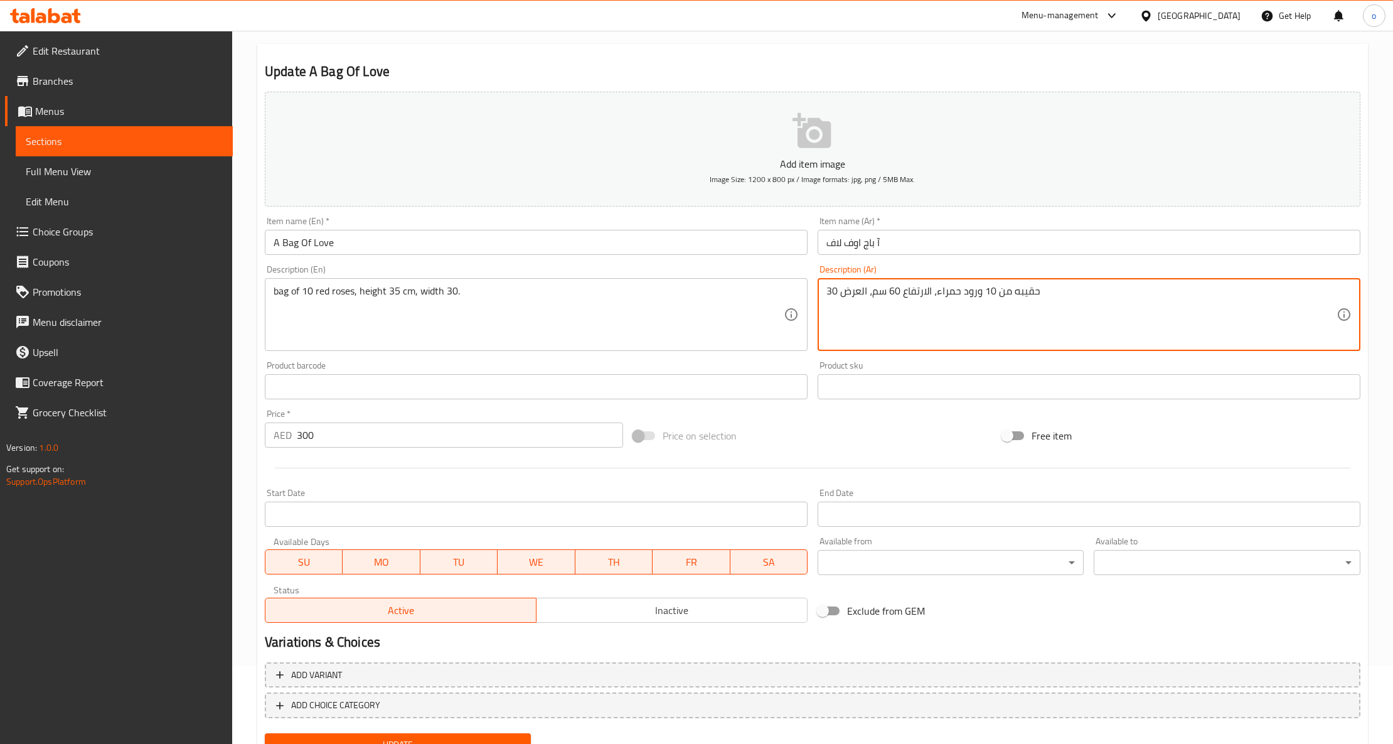
scroll to position [132, 0]
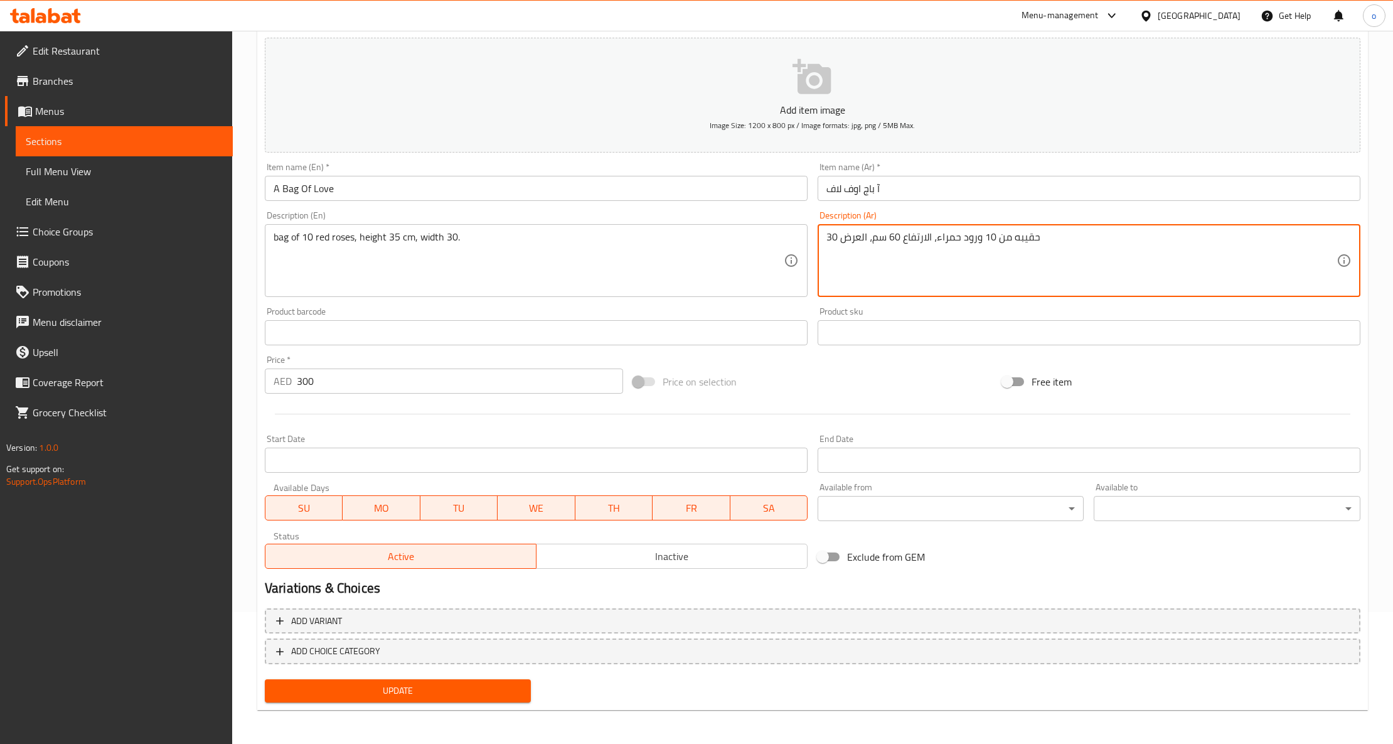
type textarea "حقيبه من 10 ورود حمراء، الارتفاع 60 سم، العرض 30"
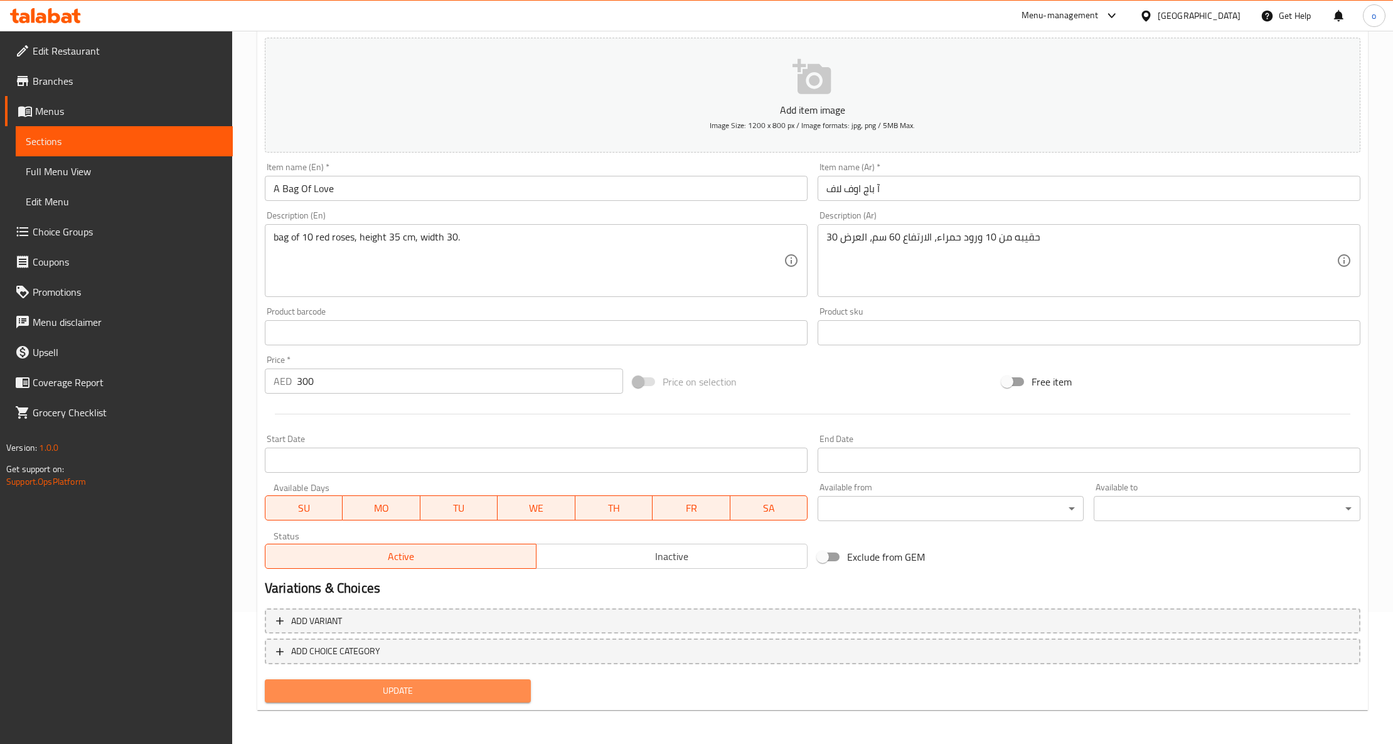
click at [508, 691] on span "Update" at bounding box center [398, 691] width 246 height 16
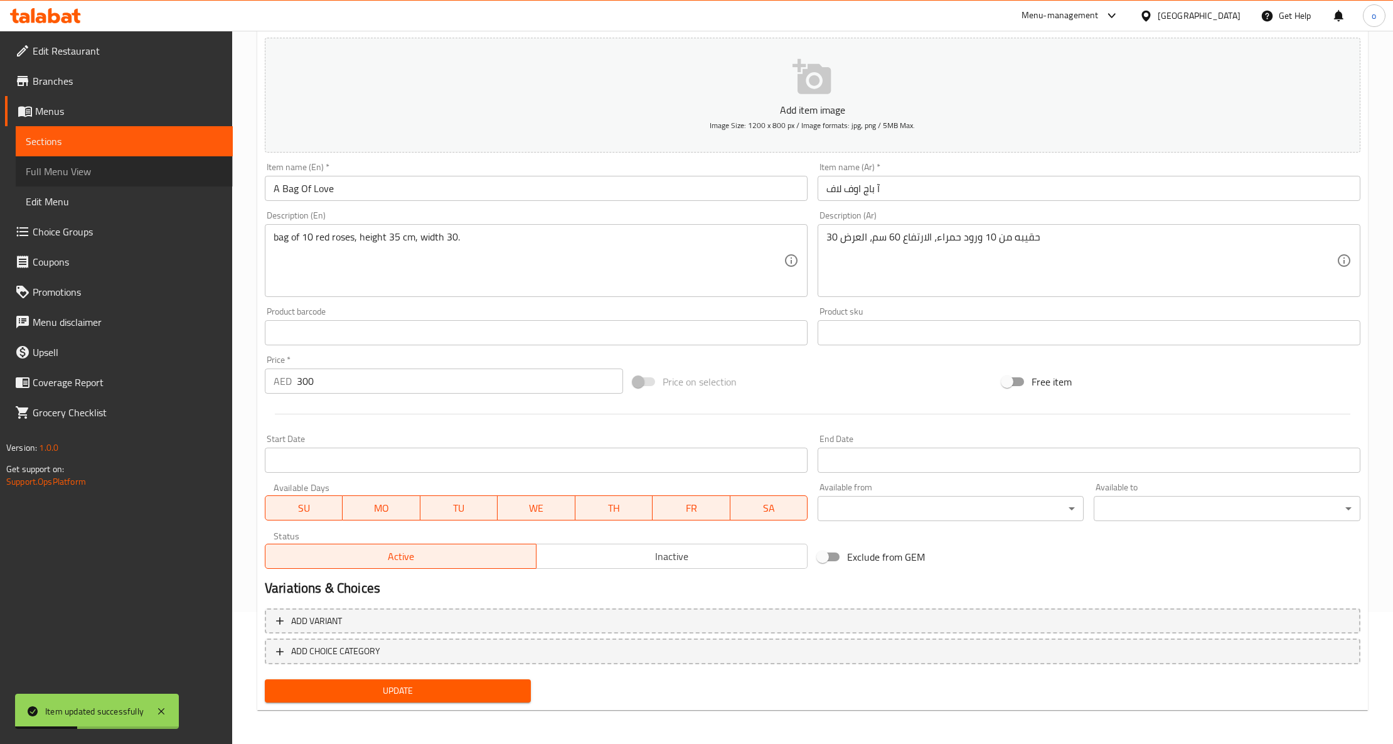
click at [85, 171] on span "Full Menu View" at bounding box center [124, 171] width 197 height 15
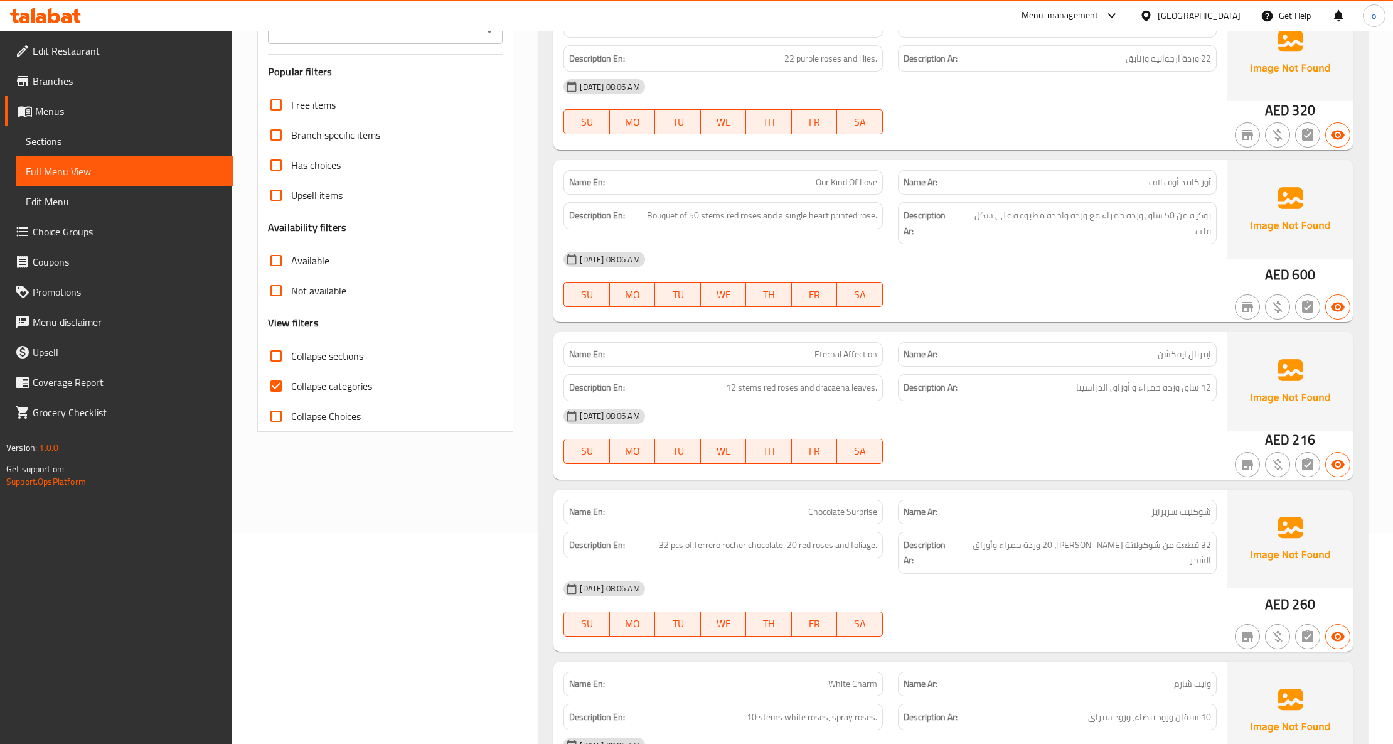
scroll to position [43, 0]
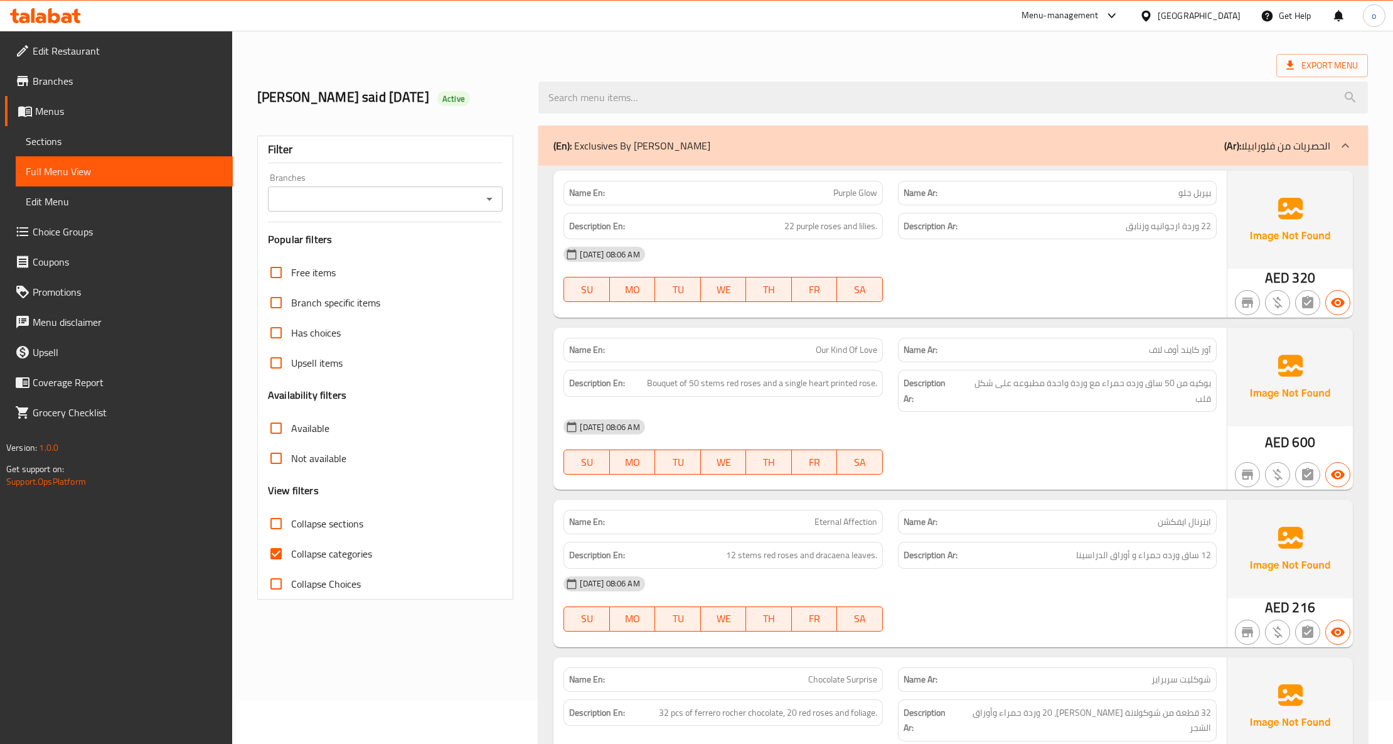
click at [274, 551] on input "Collapse categories" at bounding box center [276, 553] width 30 height 30
checkbox input "false"
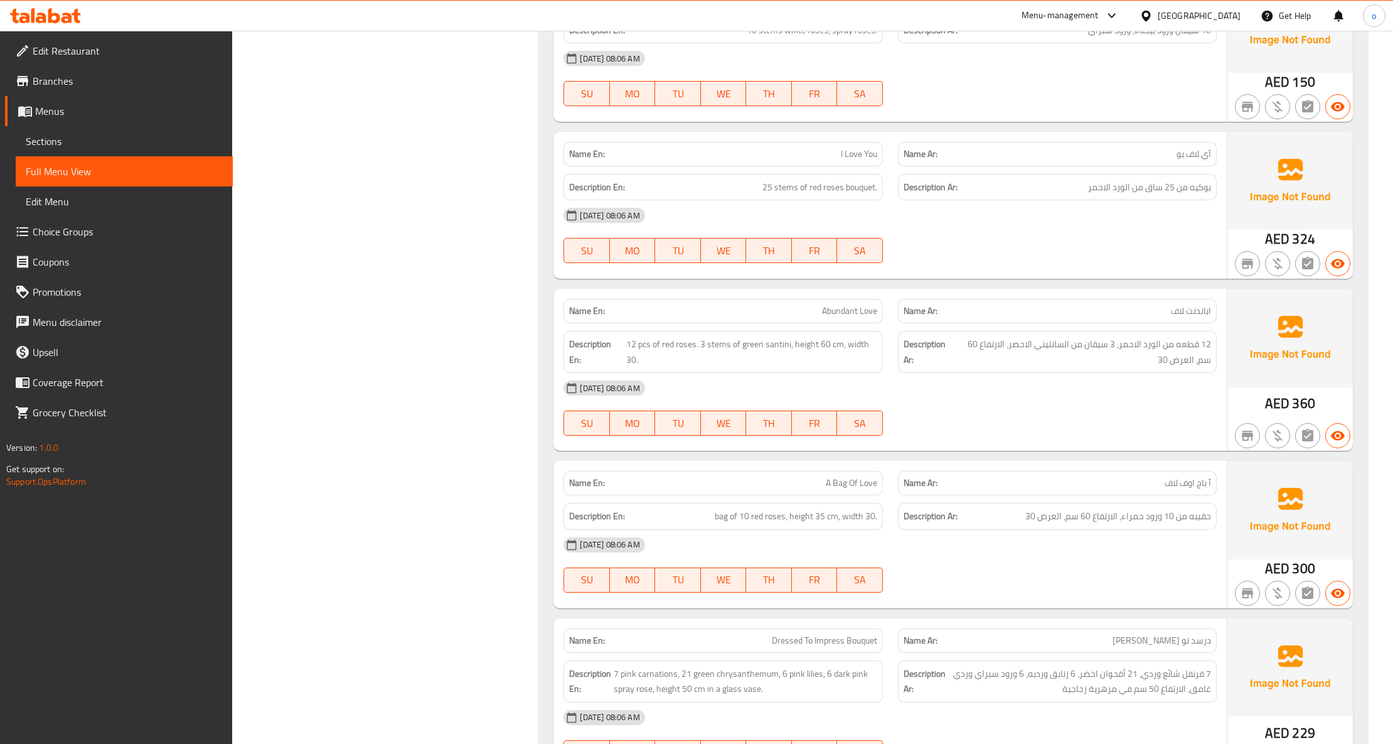
scroll to position [629, 0]
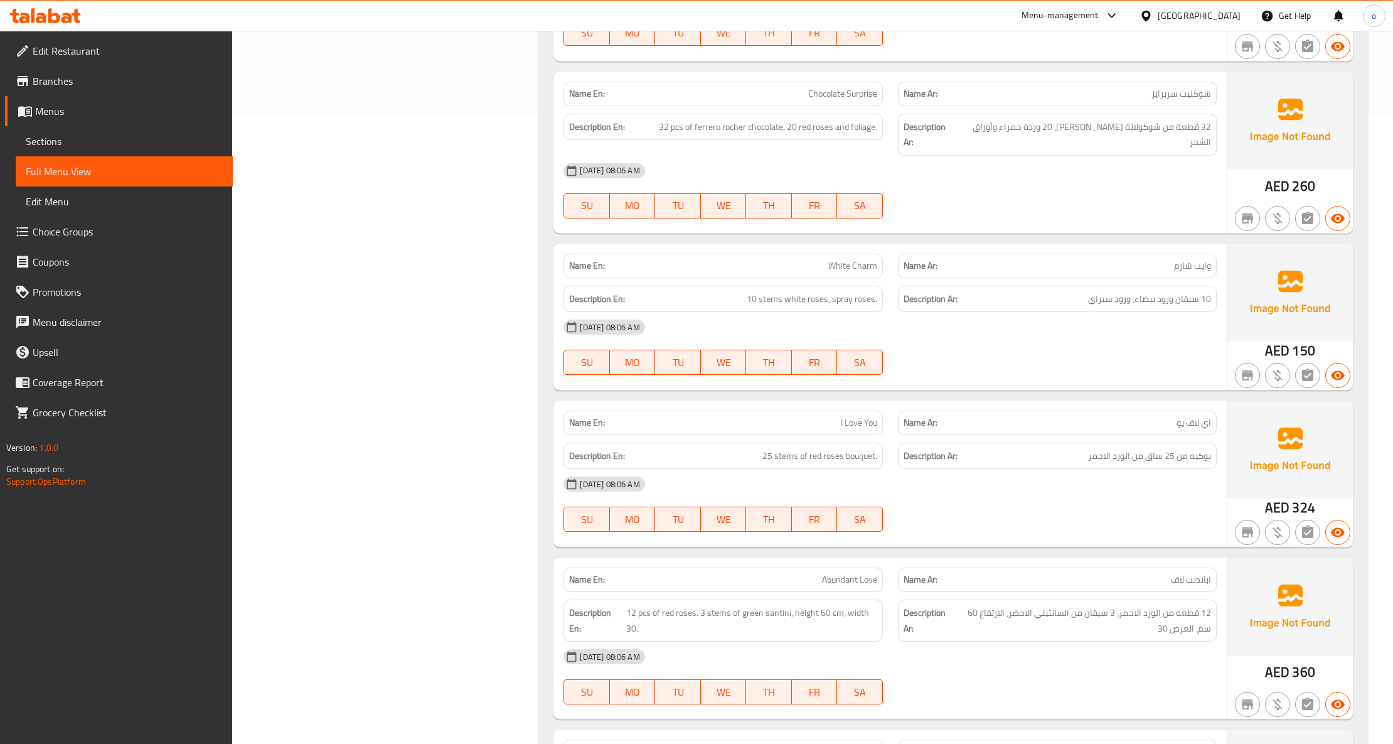
click at [126, 89] on link "Branches" at bounding box center [119, 81] width 228 height 30
